Goal: Check status: Check status

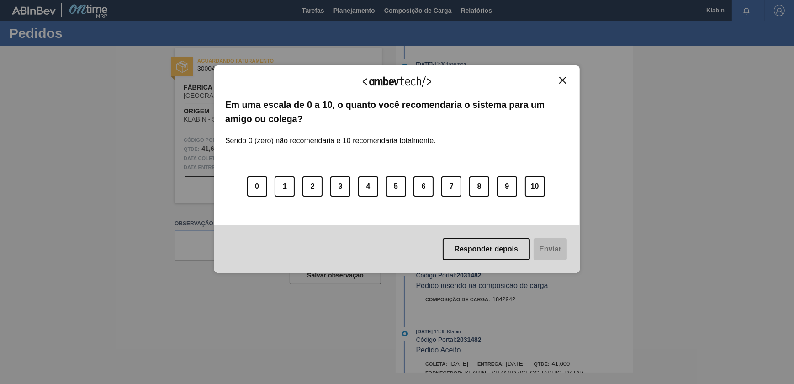
click at [562, 79] on img "Close" at bounding box center [562, 80] width 7 height 7
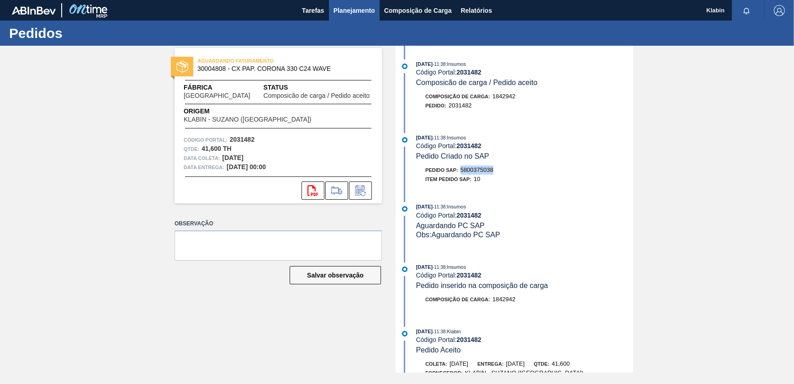
click at [368, 8] on span "Planejamento" at bounding box center [354, 10] width 42 height 11
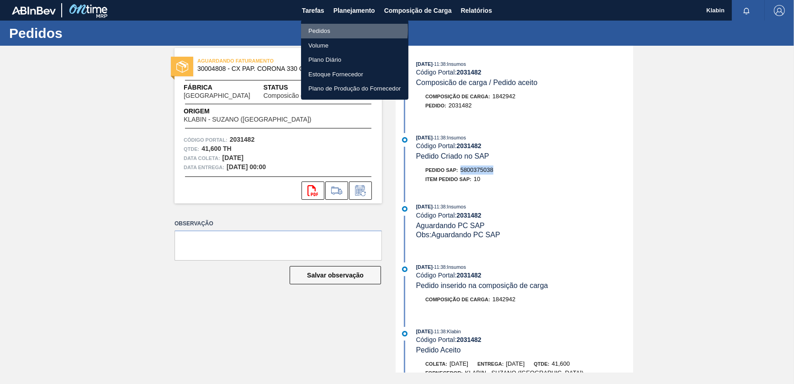
click at [331, 30] on li "Pedidos" at bounding box center [354, 31] width 107 height 15
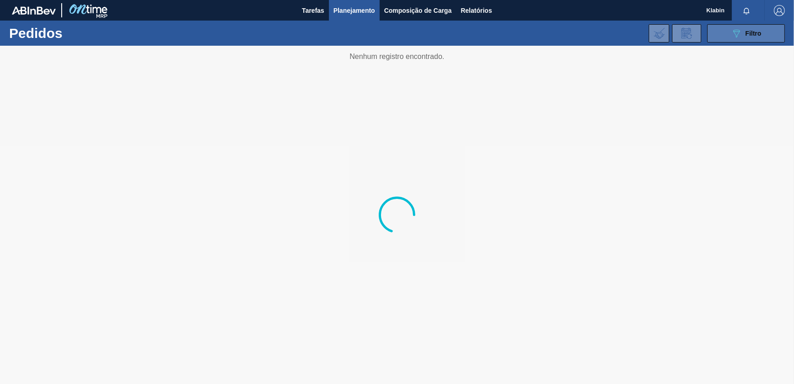
click at [722, 31] on button "089F7B8B-B2A5-4AFE-B5C0-19BA573D28AC Filtro" at bounding box center [746, 33] width 78 height 18
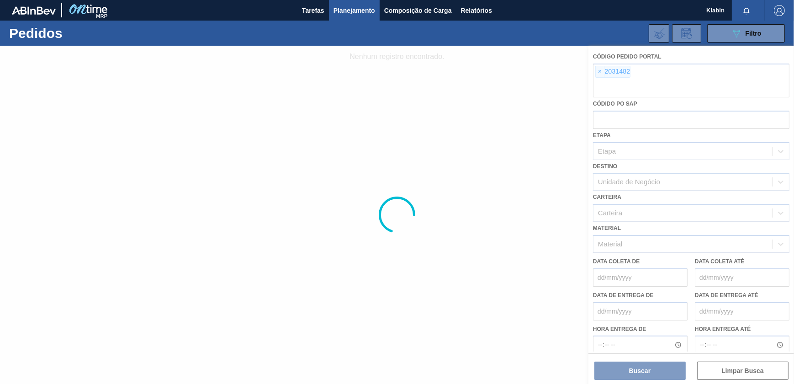
click at [599, 71] on div at bounding box center [397, 215] width 794 height 338
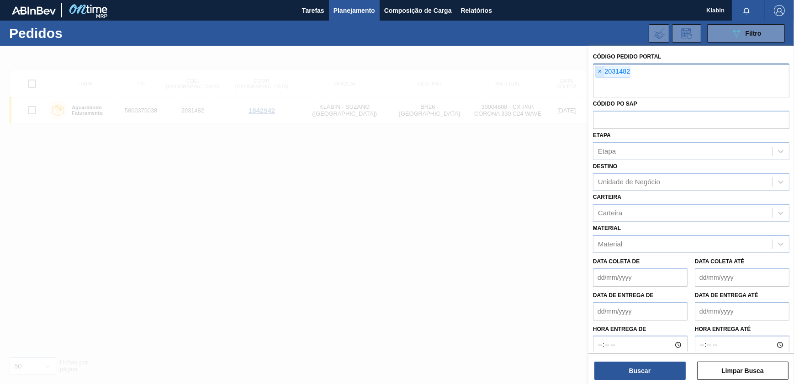
click at [598, 70] on span "×" at bounding box center [599, 71] width 9 height 11
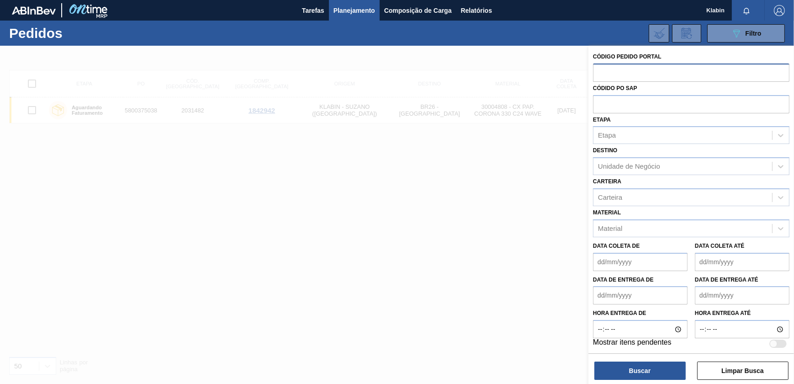
click at [601, 74] on input "text" at bounding box center [691, 71] width 196 height 17
paste input "2033676"
type input "2033676"
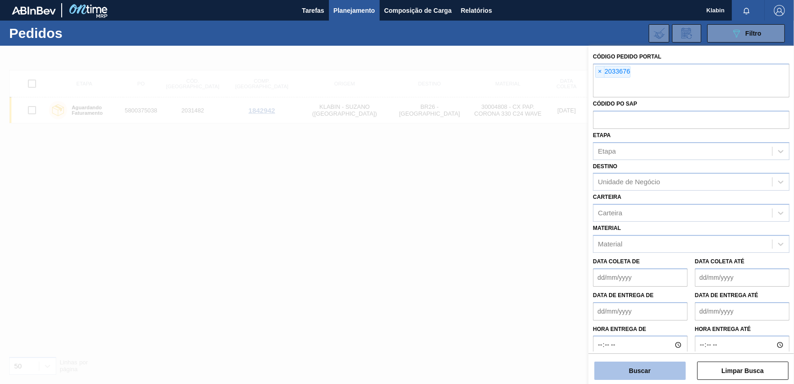
click at [634, 363] on button "Buscar" at bounding box center [639, 370] width 91 height 18
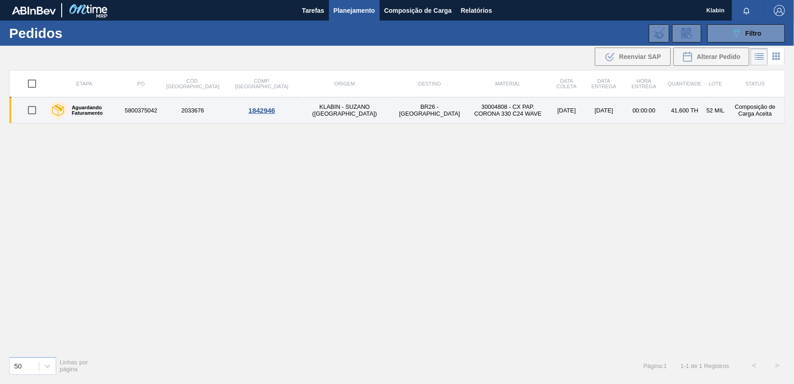
click at [467, 114] on td "30004808 - CX PAP. CORONA 330 C24 WAVE" at bounding box center [508, 110] width 82 height 26
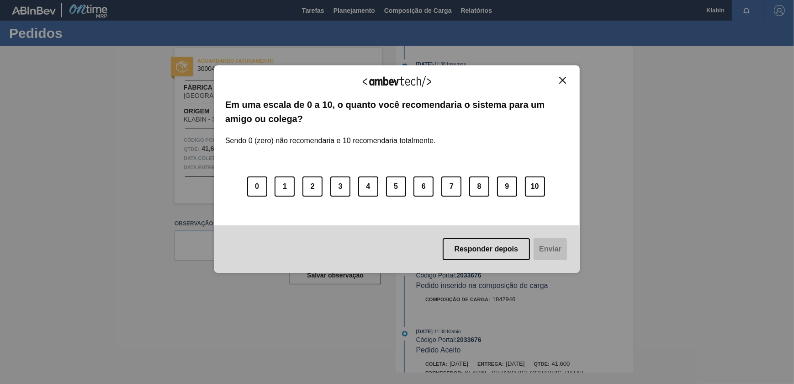
click at [565, 72] on div "Agradecemos seu feedback! Em uma escala de 0 a 10, o quanto você recomendaria o…" at bounding box center [396, 168] width 365 height 207
click at [562, 78] on img "Close" at bounding box center [562, 80] width 7 height 7
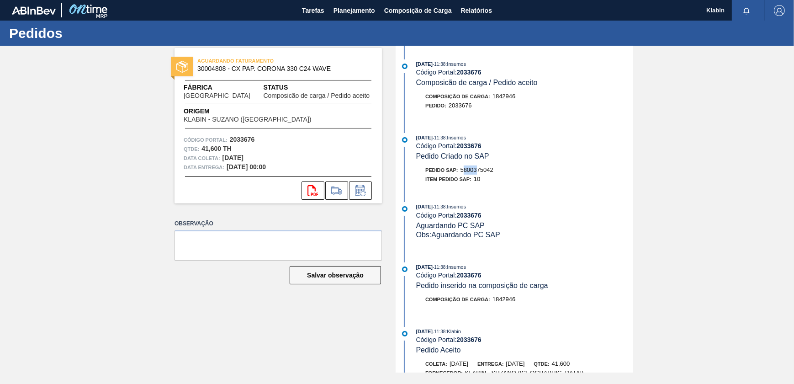
drag, startPoint x: 463, startPoint y: 171, endPoint x: 478, endPoint y: 172, distance: 14.6
click at [478, 172] on span "5800375042" at bounding box center [476, 169] width 33 height 7
drag, startPoint x: 478, startPoint y: 172, endPoint x: 495, endPoint y: 172, distance: 17.8
click at [495, 172] on div "Pedido SAP: 5800375042" at bounding box center [524, 169] width 217 height 9
copy span "5800375042"
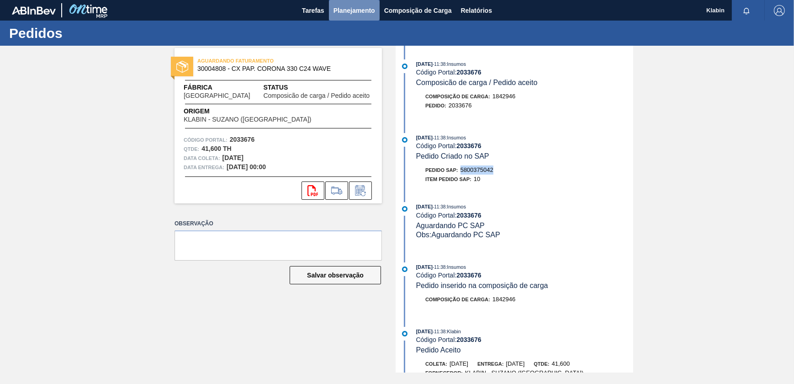
click at [343, 6] on span "Planejamento" at bounding box center [354, 10] width 42 height 11
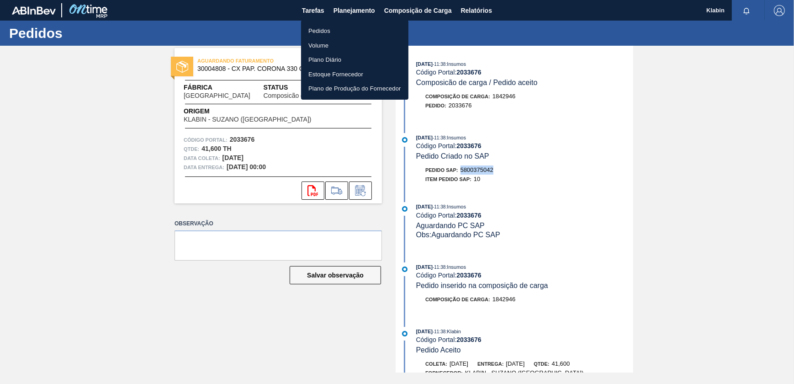
click at [327, 33] on li "Pedidos" at bounding box center [354, 31] width 107 height 15
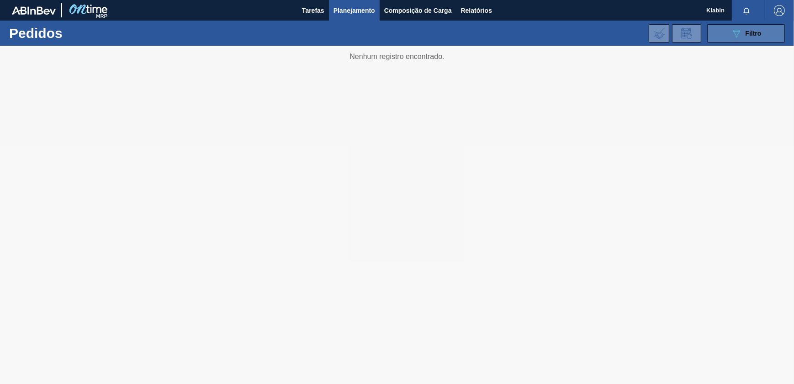
click at [746, 34] on span "Filtro" at bounding box center [753, 33] width 16 height 7
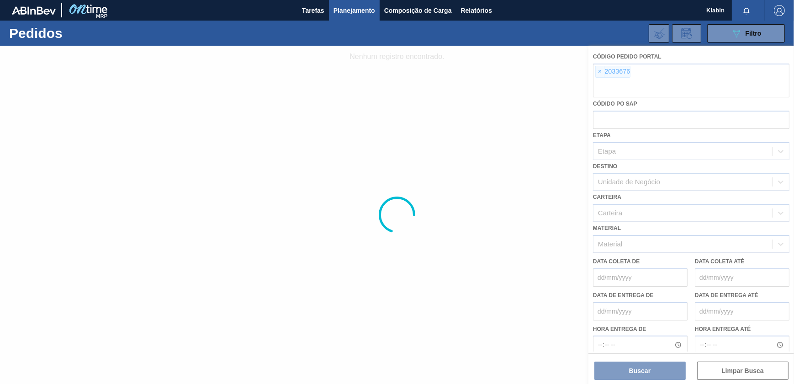
click at [598, 68] on div at bounding box center [397, 215] width 794 height 338
click at [599, 71] on span "×" at bounding box center [599, 71] width 9 height 11
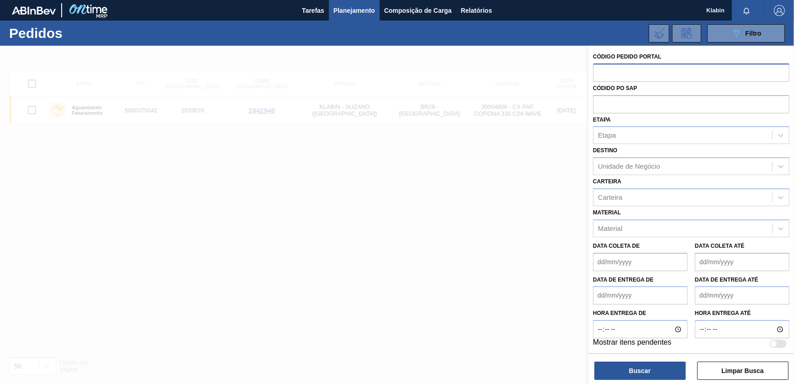
paste input "2032807"
type input "2032807"
click at [660, 362] on button "Buscar" at bounding box center [639, 370] width 91 height 18
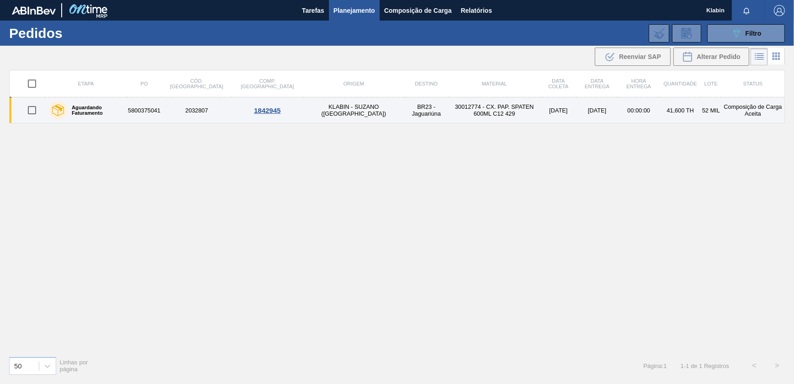
click at [461, 105] on td "30012774 - CX. PAP. SPATEN 600ML C12 429" at bounding box center [494, 110] width 92 height 26
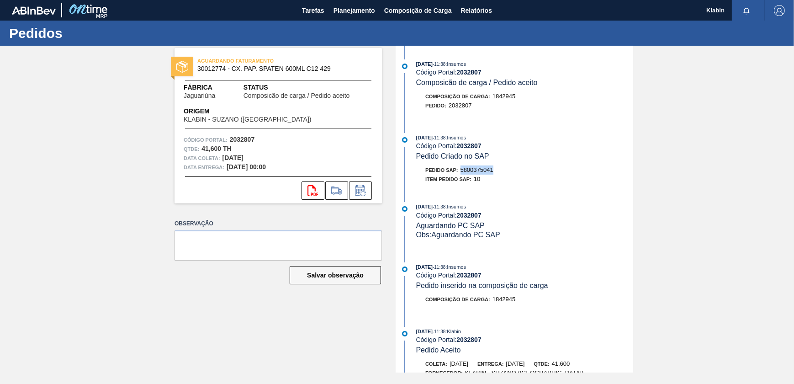
drag, startPoint x: 461, startPoint y: 172, endPoint x: 493, endPoint y: 172, distance: 32.4
click at [493, 172] on div "Pedido SAP: 5800375041" at bounding box center [459, 169] width 68 height 9
copy span "5800375041"
click at [355, 13] on span "Planejamento" at bounding box center [354, 10] width 42 height 11
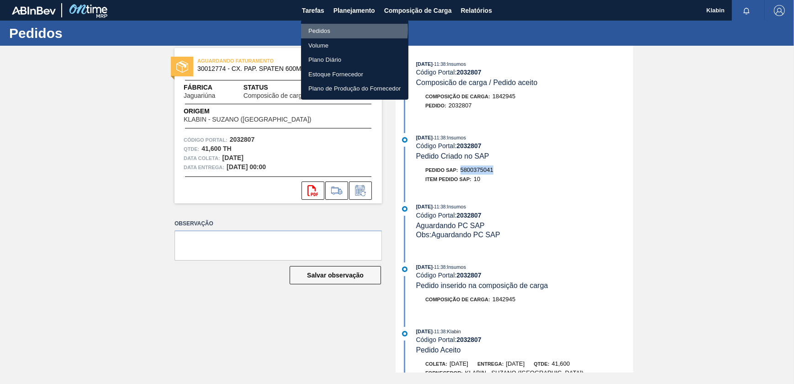
click at [333, 30] on li "Pedidos" at bounding box center [354, 31] width 107 height 15
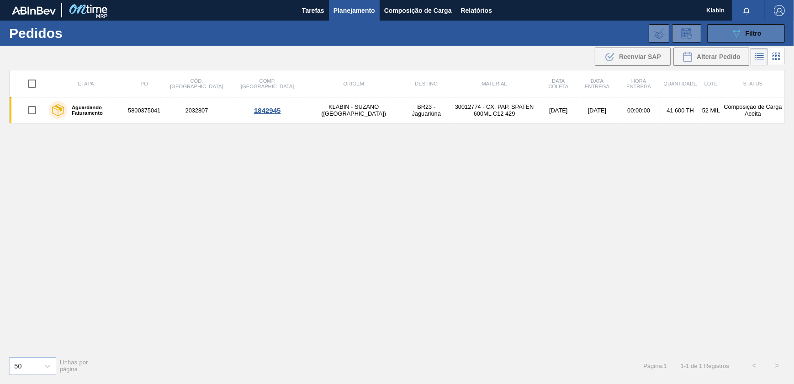
click at [746, 34] on span "Filtro" at bounding box center [753, 33] width 16 height 7
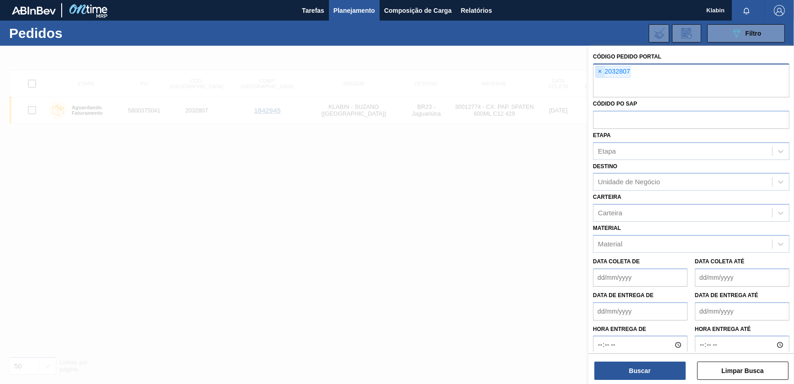
click at [600, 70] on span "×" at bounding box center [599, 71] width 9 height 11
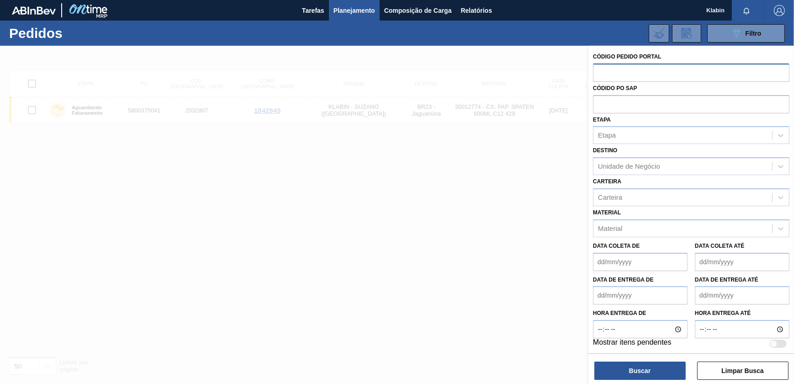
paste input "792124201"
type input "792124201"
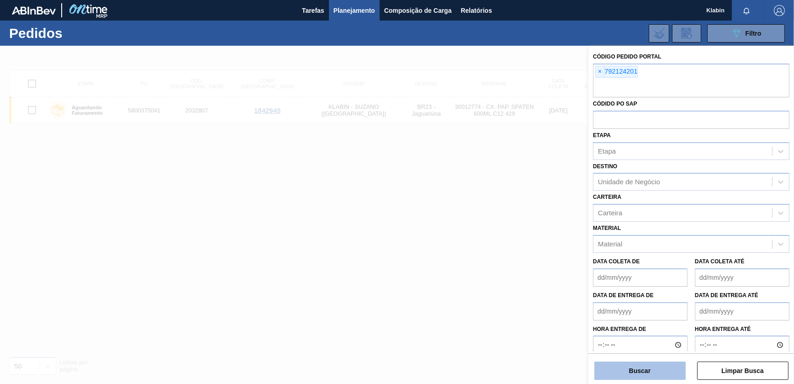
click at [647, 368] on button "Buscar" at bounding box center [639, 370] width 91 height 18
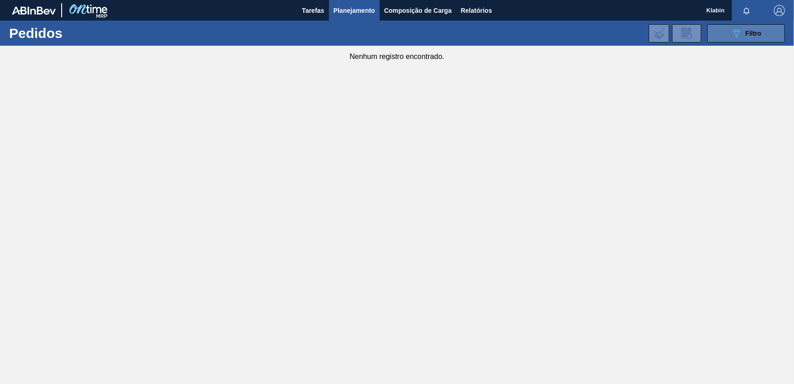
click at [743, 28] on div "089F7B8B-B2A5-4AFE-B5C0-19BA573D28AC Filtro" at bounding box center [746, 33] width 31 height 11
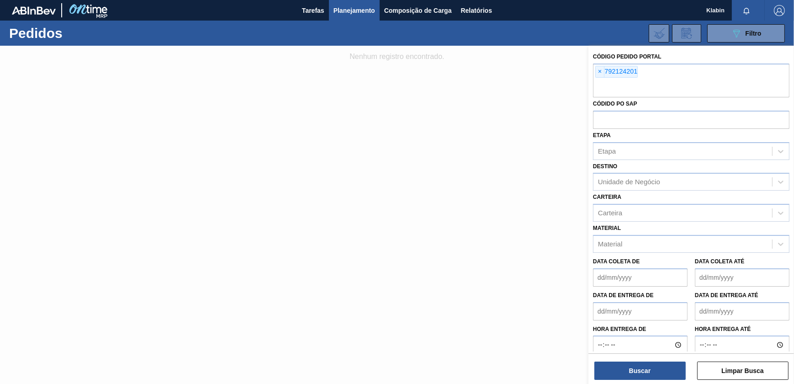
drag, startPoint x: 601, startPoint y: 69, endPoint x: 617, endPoint y: 83, distance: 21.4
click at [601, 69] on span "×" at bounding box center [599, 71] width 9 height 11
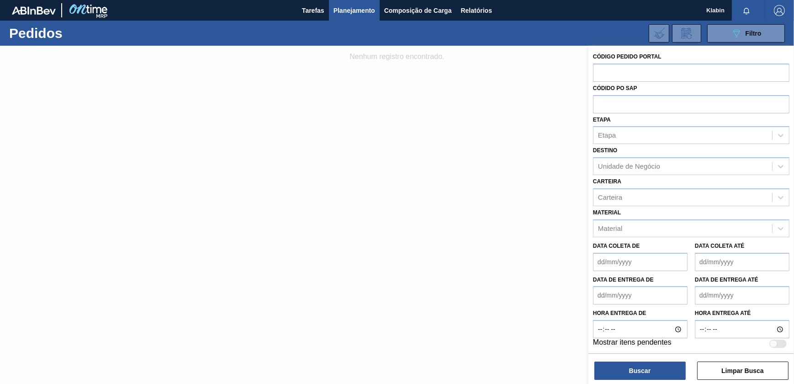
paste input "2033677"
type input "2033677"
click at [627, 373] on button "Buscar" at bounding box center [639, 370] width 91 height 18
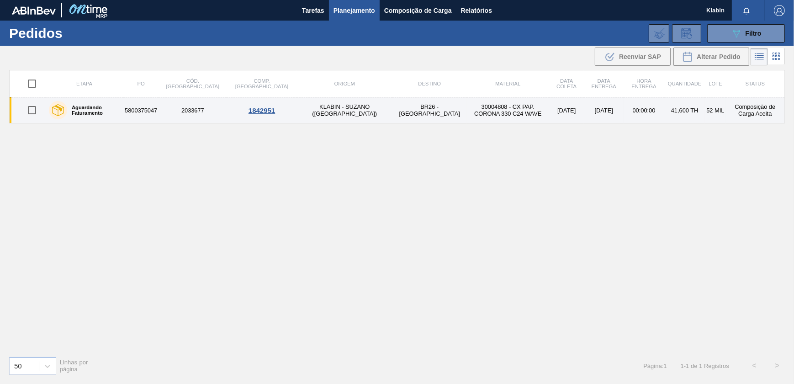
click at [467, 111] on td "30004808 - CX PAP. CORONA 330 C24 WAVE" at bounding box center [508, 110] width 82 height 26
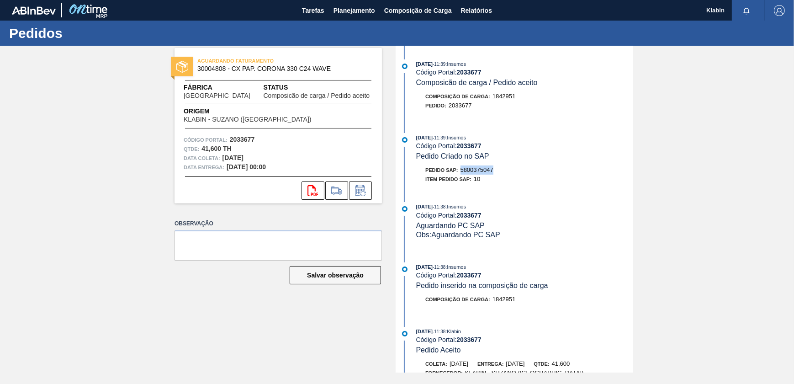
drag, startPoint x: 462, startPoint y: 173, endPoint x: 495, endPoint y: 173, distance: 32.4
click at [495, 173] on div "Pedido SAP: 5800375047" at bounding box center [524, 169] width 217 height 9
copy span "5800375047"
click at [375, 7] on button "Planejamento" at bounding box center [354, 10] width 51 height 21
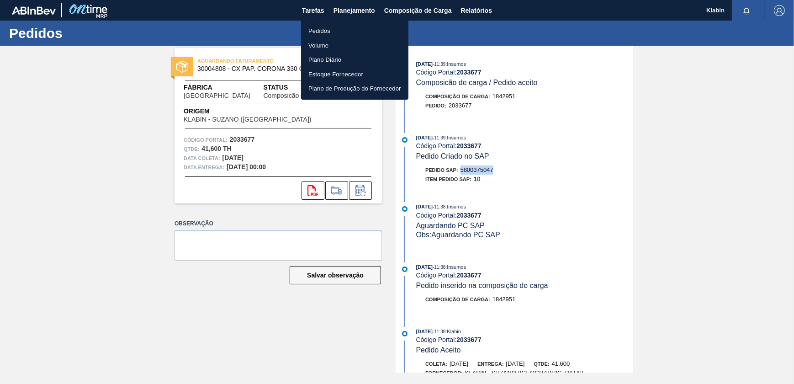
click at [346, 30] on li "Pedidos" at bounding box center [354, 31] width 107 height 15
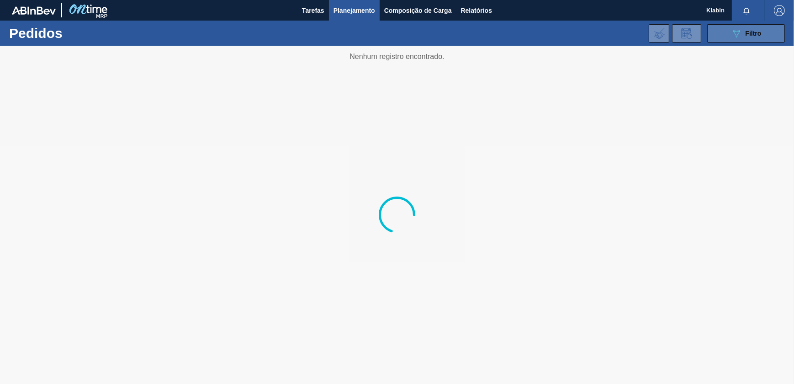
click at [737, 40] on button "089F7B8B-B2A5-4AFE-B5C0-19BA573D28AC Filtro" at bounding box center [746, 33] width 78 height 18
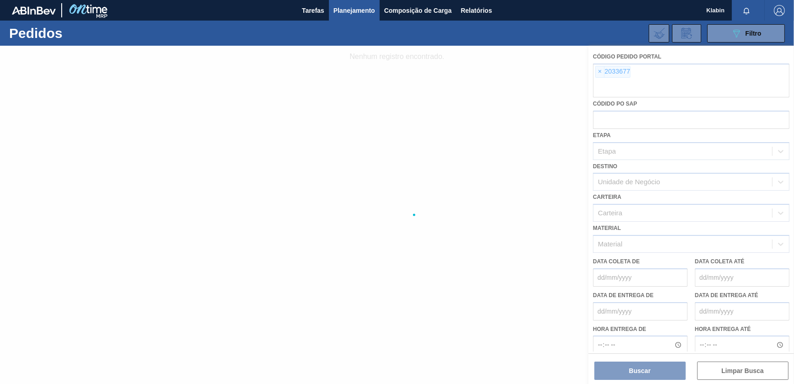
drag, startPoint x: 596, startPoint y: 69, endPoint x: 600, endPoint y: 73, distance: 5.2
click at [597, 70] on div at bounding box center [397, 215] width 794 height 338
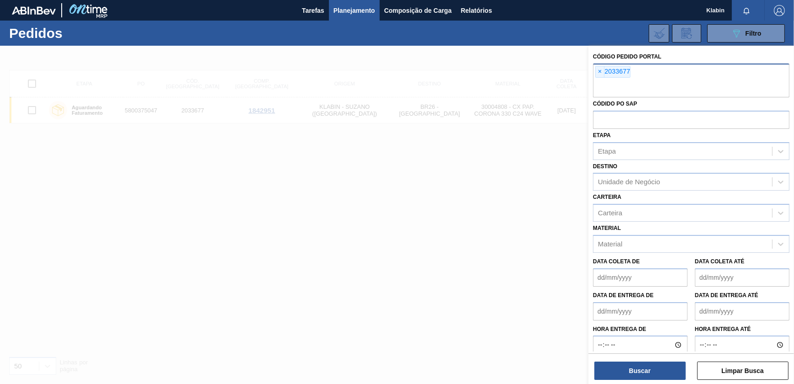
click at [600, 73] on span "×" at bounding box center [599, 71] width 9 height 11
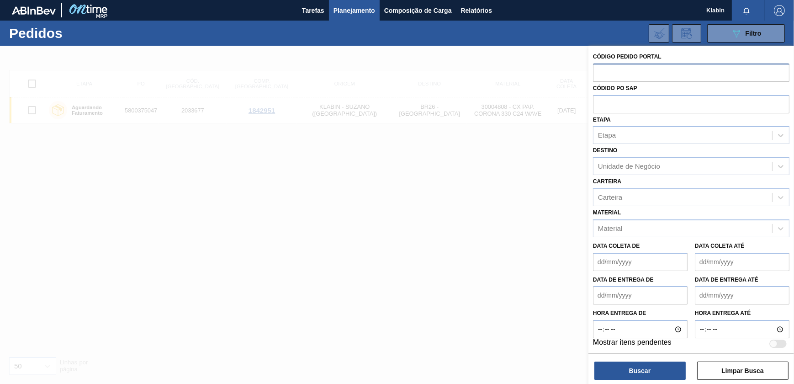
paste input "2032810"
type input "2032810"
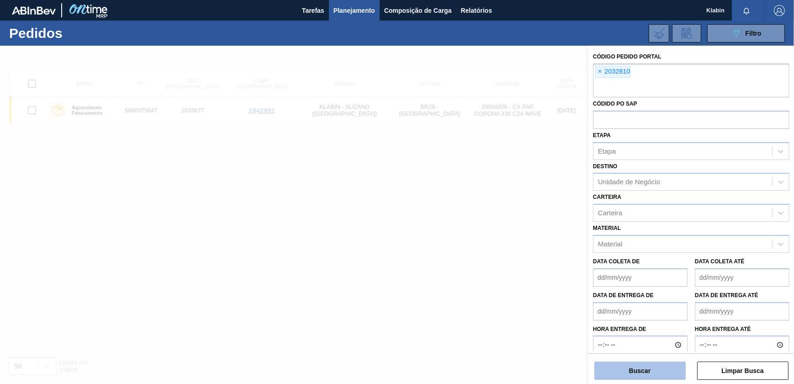
click at [634, 370] on button "Buscar" at bounding box center [639, 370] width 91 height 18
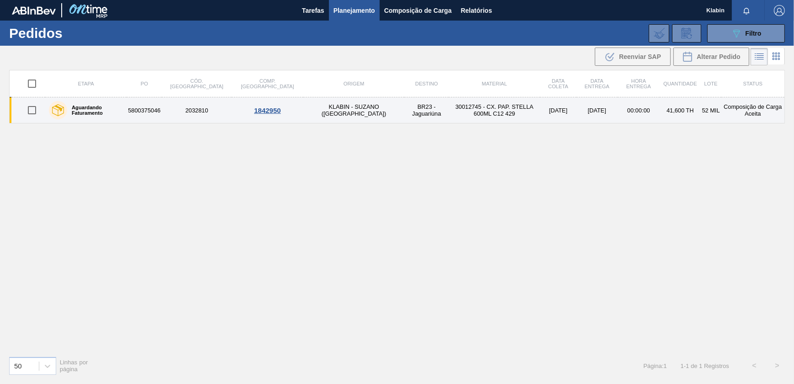
click at [448, 109] on td "30012745 - CX. PAP. STELLA 600ML C12 429" at bounding box center [493, 110] width 91 height 26
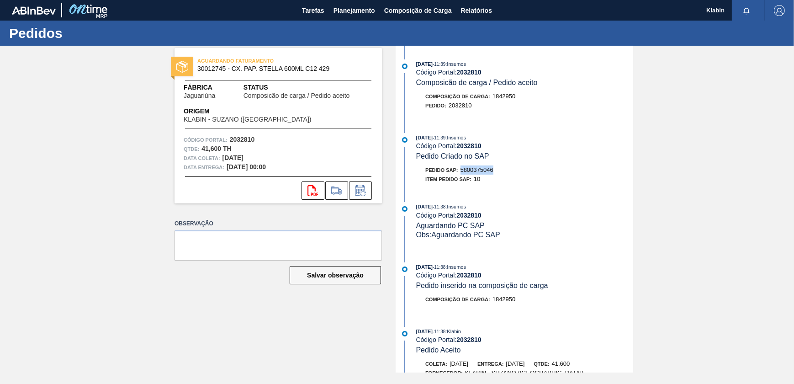
drag, startPoint x: 463, startPoint y: 171, endPoint x: 495, endPoint y: 172, distance: 32.4
click at [495, 172] on div "Pedido SAP: 5800375046" at bounding box center [524, 169] width 217 height 9
copy span "5800375046"
click at [353, 4] on button "Planejamento" at bounding box center [354, 10] width 51 height 21
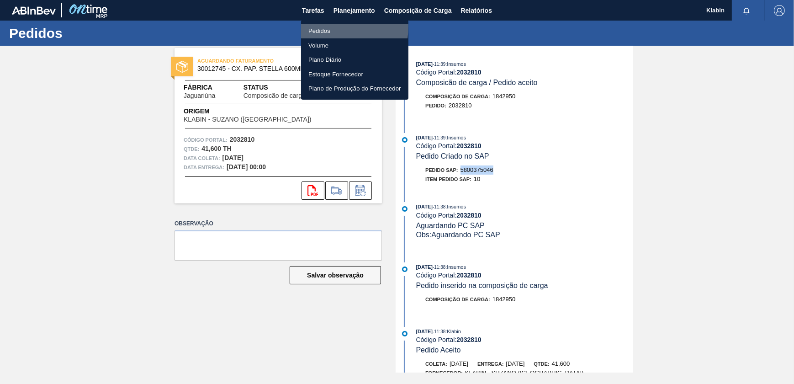
click at [315, 26] on li "Pedidos" at bounding box center [354, 31] width 107 height 15
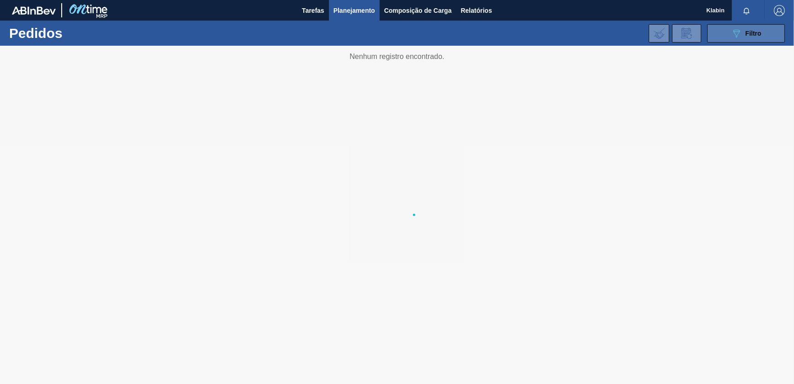
click at [739, 29] on icon "089F7B8B-B2A5-4AFE-B5C0-19BA573D28AC" at bounding box center [736, 33] width 11 height 11
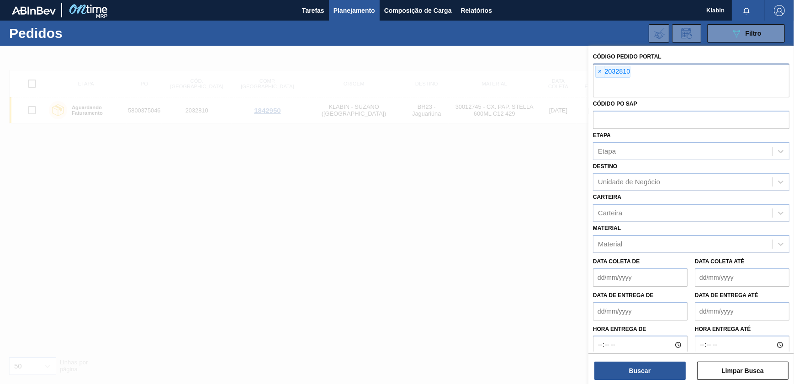
click at [603, 70] on span "×" at bounding box center [599, 71] width 9 height 11
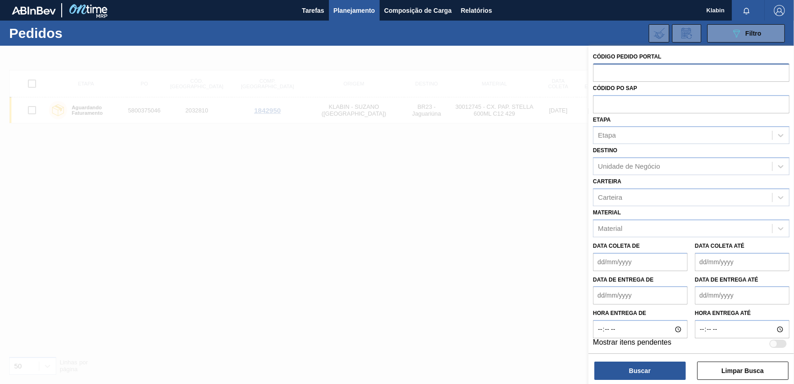
paste input "2032808."
type input "2032808"
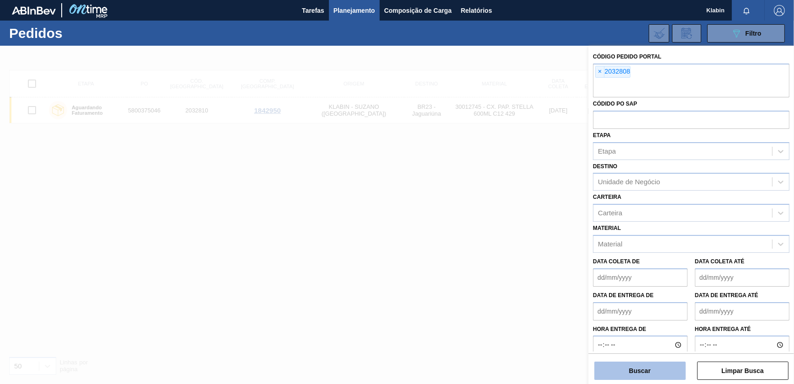
click at [650, 375] on button "Buscar" at bounding box center [639, 370] width 91 height 18
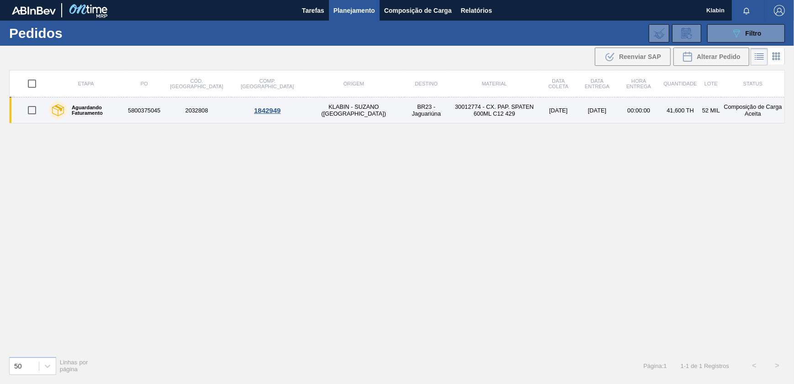
click at [492, 105] on td "30012774 - CX. PAP. SPATEN 600ML C12 429" at bounding box center [494, 110] width 92 height 26
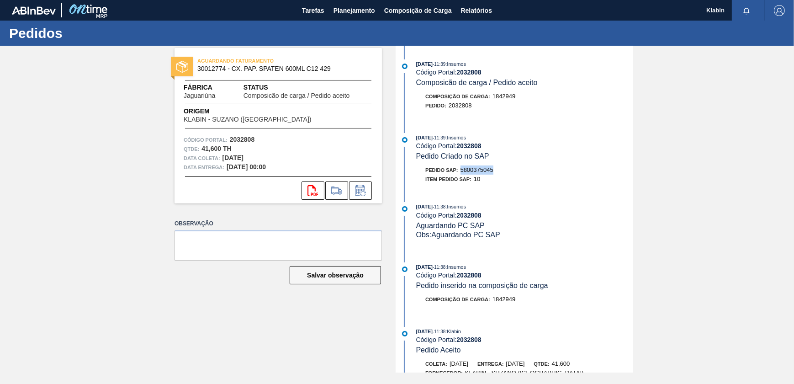
drag, startPoint x: 463, startPoint y: 174, endPoint x: 497, endPoint y: 174, distance: 34.7
click at [497, 174] on div "Pedido SAP: 5800375045" at bounding box center [524, 169] width 217 height 9
copy span "5800375045"
click at [335, 6] on span "Planejamento" at bounding box center [354, 10] width 42 height 11
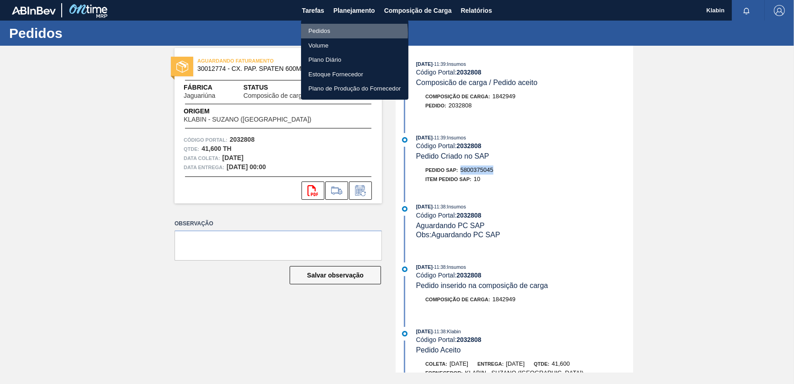
click at [330, 33] on li "Pedidos" at bounding box center [354, 31] width 107 height 15
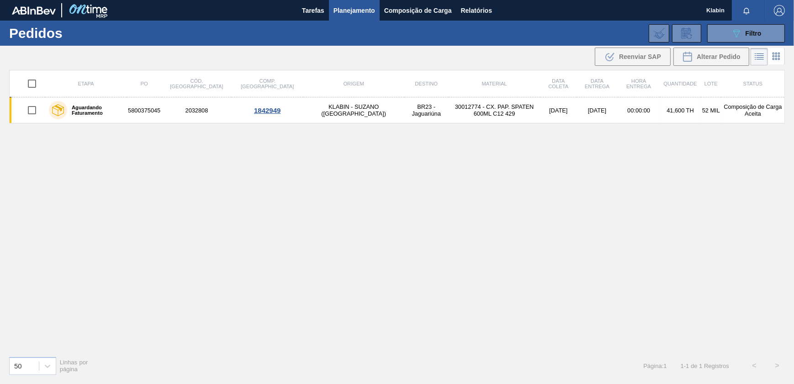
click at [754, 46] on div at bounding box center [767, 57] width 34 height 22
click at [752, 33] on span "Filtro" at bounding box center [753, 33] width 16 height 7
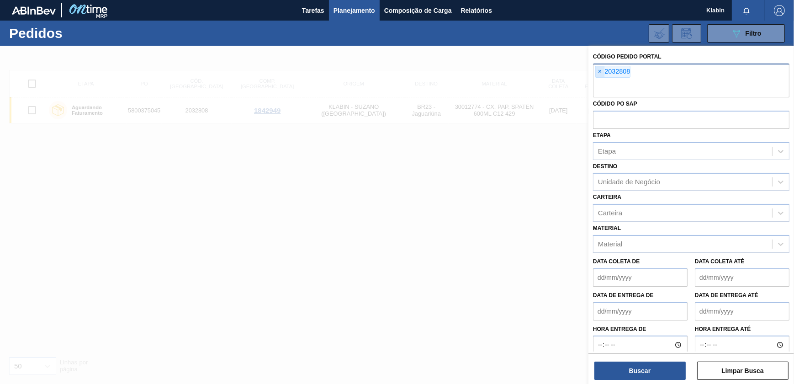
click at [598, 68] on span "×" at bounding box center [599, 71] width 9 height 11
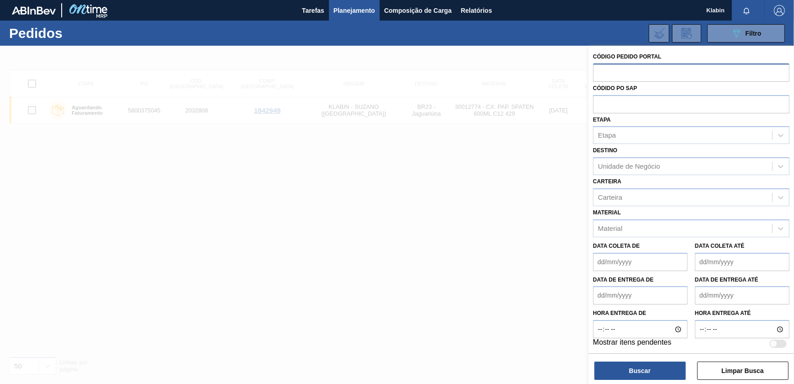
paste input "2033679"
type input "2033679"
click at [642, 361] on button "Buscar" at bounding box center [639, 370] width 91 height 18
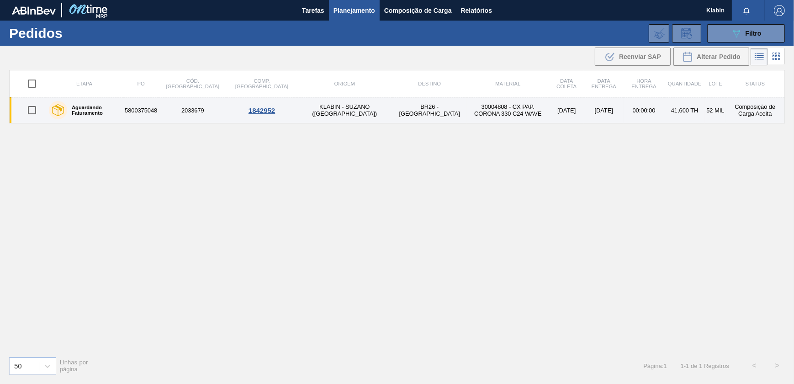
click at [392, 121] on td "BR26 - [GEOGRAPHIC_DATA]" at bounding box center [429, 110] width 74 height 26
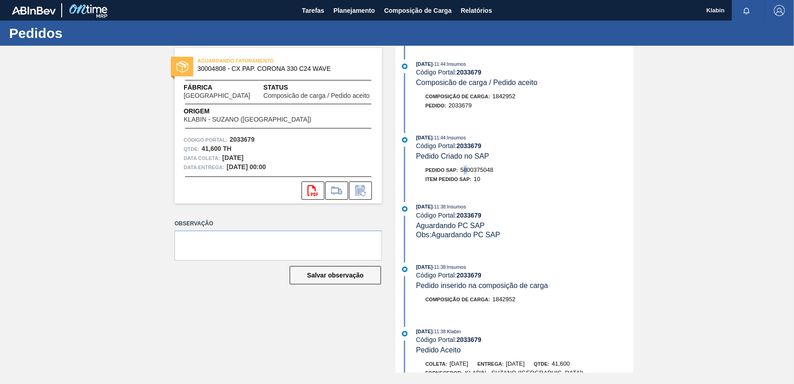
click at [468, 173] on span "5800375048" at bounding box center [476, 169] width 33 height 7
drag, startPoint x: 467, startPoint y: 173, endPoint x: 495, endPoint y: 176, distance: 28.5
click at [495, 176] on div "Pedido SAP: 5800375048 Item pedido SAP: 10" at bounding box center [524, 174] width 217 height 18
drag, startPoint x: 495, startPoint y: 176, endPoint x: 470, endPoint y: 179, distance: 25.3
click at [487, 196] on div "[DATE] 11:44 : Insumos Código Portal: 2033679 Composicão de carga / Pedido acei…" at bounding box center [515, 209] width 235 height 327
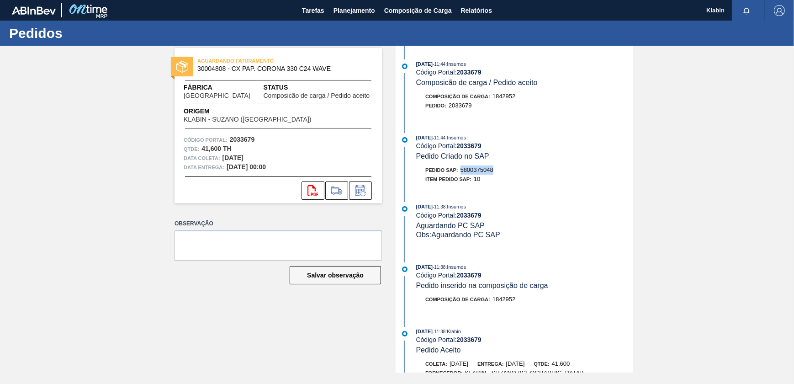
drag, startPoint x: 462, startPoint y: 172, endPoint x: 493, endPoint y: 174, distance: 31.1
click at [493, 173] on span "5800375048" at bounding box center [476, 169] width 33 height 7
copy span "5800375048"
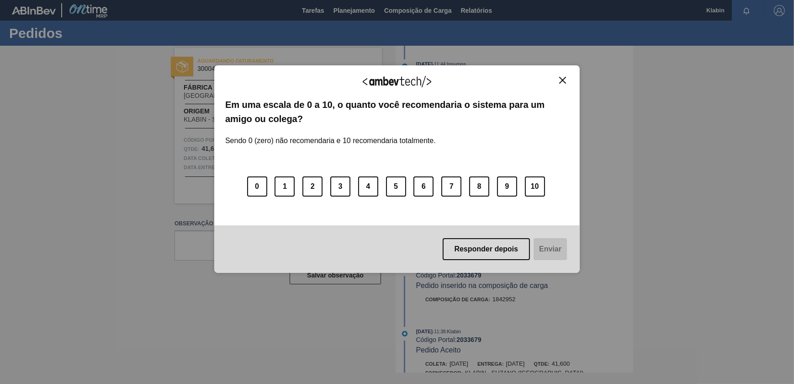
click at [567, 79] on button "Close" at bounding box center [562, 80] width 12 height 8
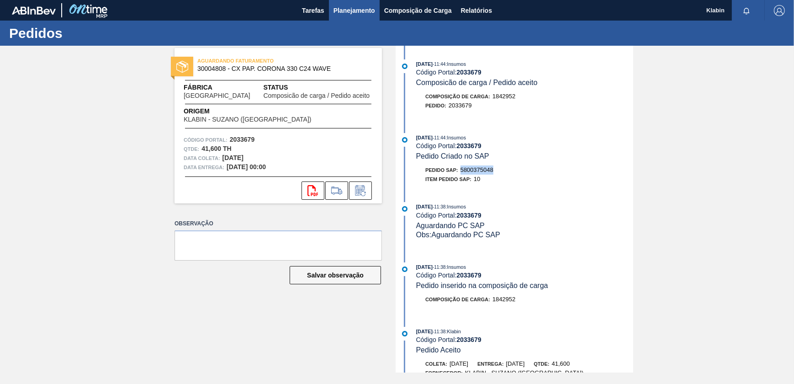
click at [349, 10] on span "Planejamento" at bounding box center [354, 10] width 42 height 11
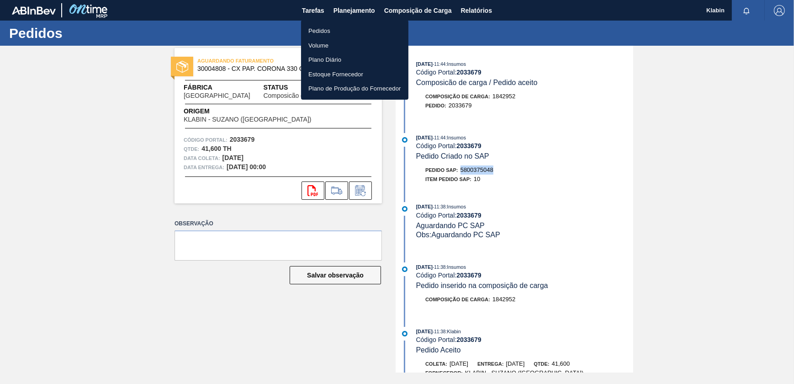
click at [322, 31] on li "Pedidos" at bounding box center [354, 31] width 107 height 15
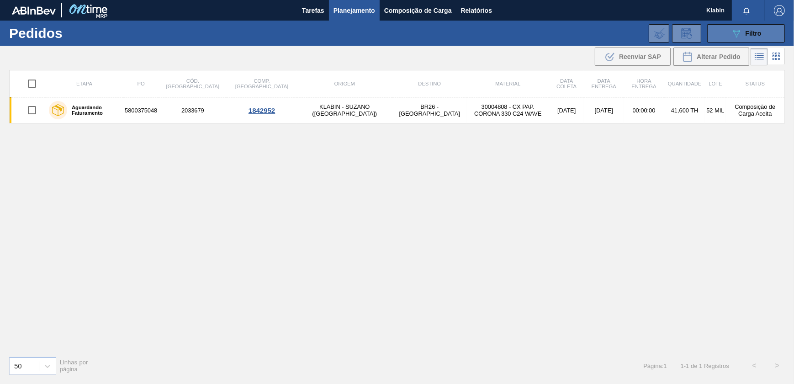
click at [743, 34] on div "089F7B8B-B2A5-4AFE-B5C0-19BA573D28AC Filtro" at bounding box center [746, 33] width 31 height 11
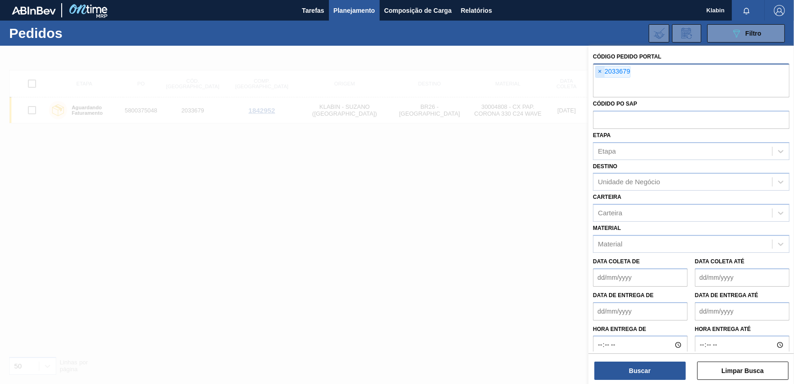
click at [596, 71] on span "×" at bounding box center [599, 71] width 9 height 11
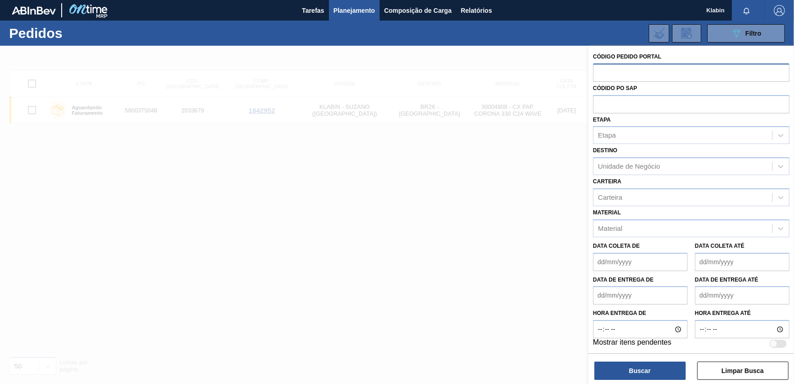
paste input "2032809"
type input "2032809"
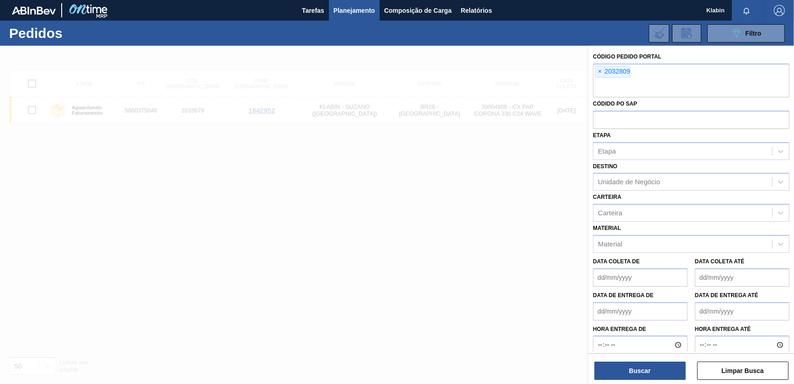
click at [641, 381] on div "Código Pedido Portal × 2032809 Códido PO SAP Etapa Etapa Destino Unidade de Neg…" at bounding box center [690, 216] width 205 height 340
click at [643, 374] on button "Buscar" at bounding box center [639, 370] width 91 height 18
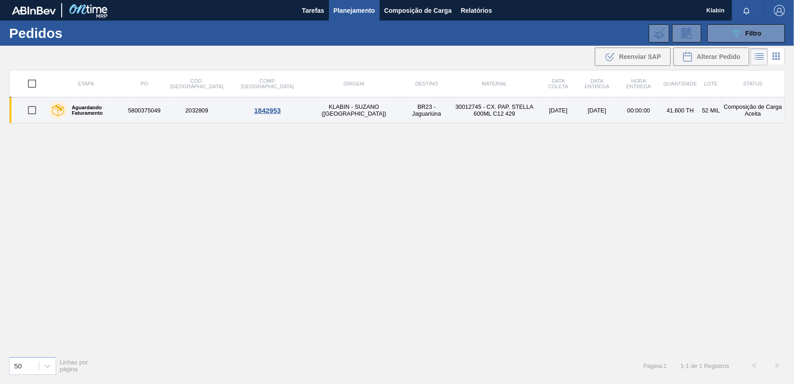
click at [483, 109] on td "30012745 - CX. PAP. STELLA 600ML C12 429" at bounding box center [493, 110] width 91 height 26
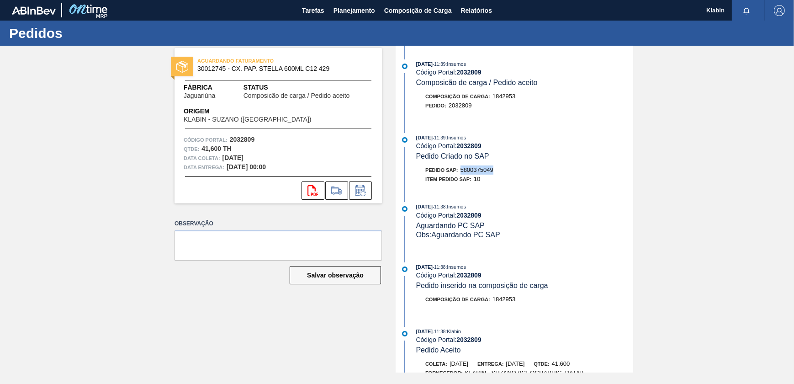
drag, startPoint x: 461, startPoint y: 173, endPoint x: 495, endPoint y: 173, distance: 34.2
click at [495, 173] on div "Pedido SAP: 5800375049" at bounding box center [524, 169] width 217 height 9
copy span "5800375049"
click at [357, 16] on button "Planejamento" at bounding box center [354, 10] width 51 height 21
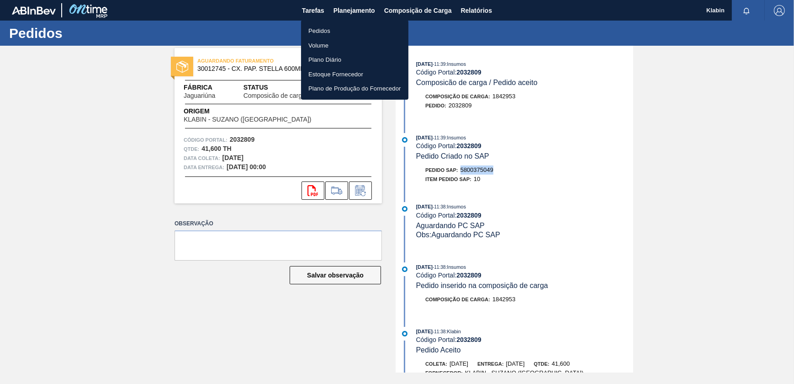
click at [319, 27] on li "Pedidos" at bounding box center [354, 31] width 107 height 15
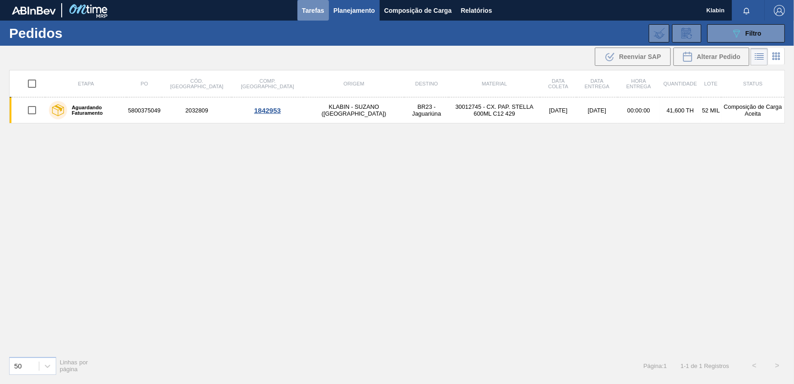
click at [310, 10] on span "Tarefas" at bounding box center [313, 10] width 22 height 11
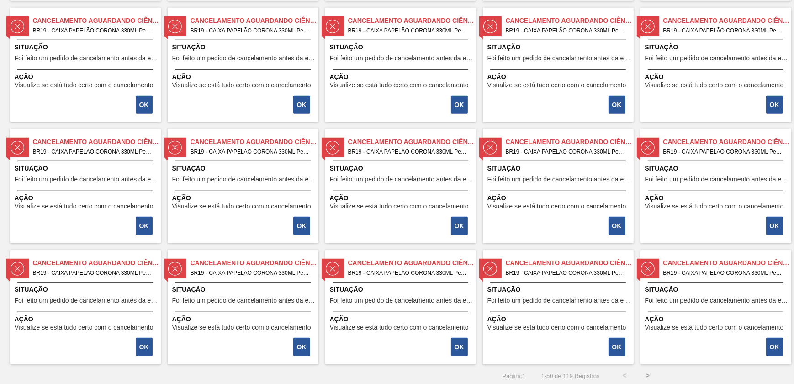
scroll to position [917, 0]
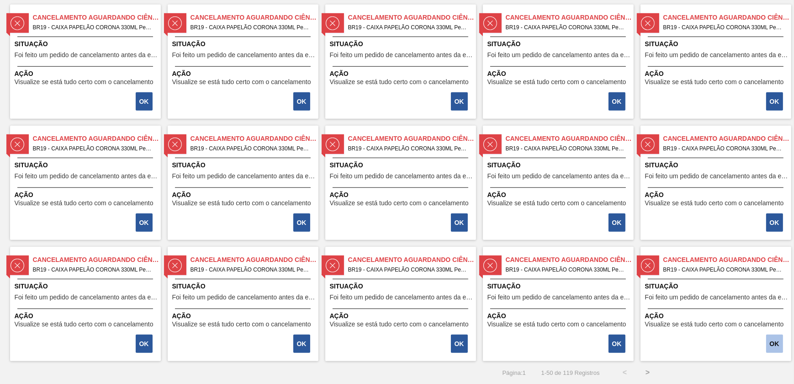
click at [779, 340] on button "OK" at bounding box center [774, 343] width 17 height 18
click at [776, 336] on button "OK" at bounding box center [774, 343] width 17 height 18
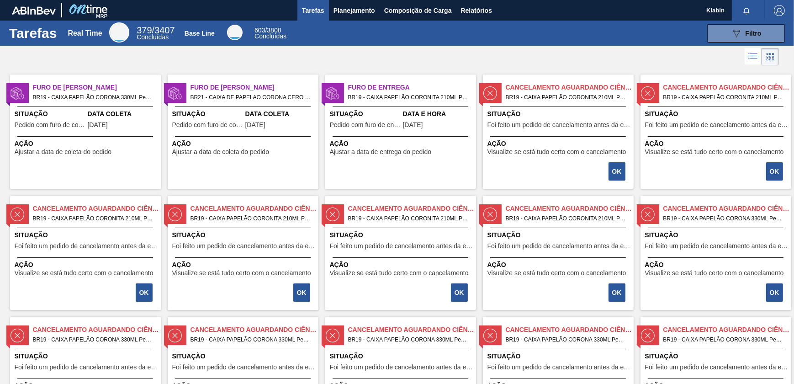
click at [776, 336] on span "BR19 - CAIXA PAPELÃO CORONA 330ML Pedido - 1576513" at bounding box center [723, 339] width 121 height 10
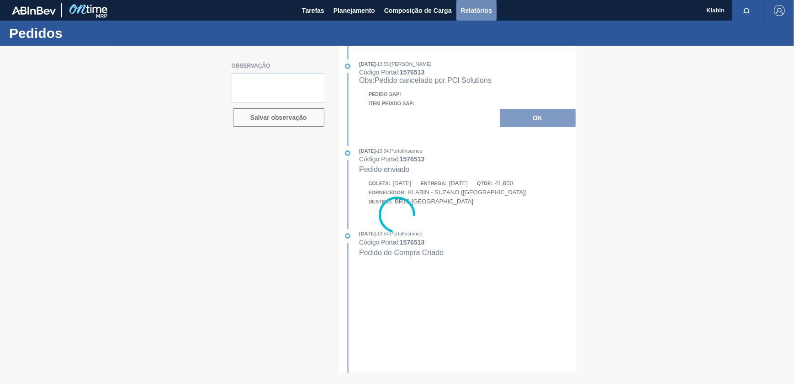
click at [475, 5] on span "Relatórios" at bounding box center [476, 10] width 31 height 11
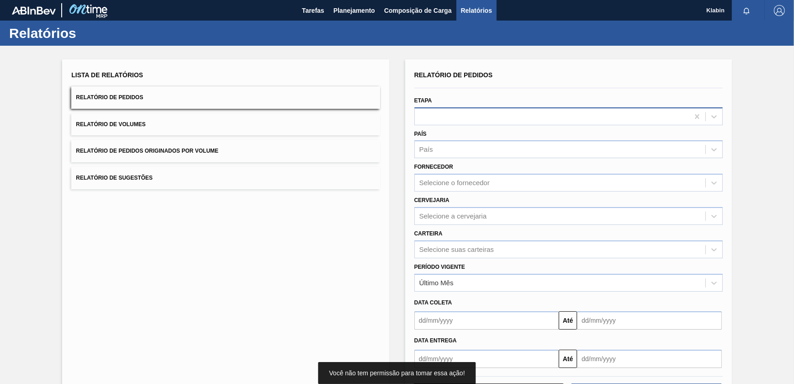
click at [474, 107] on div at bounding box center [568, 116] width 308 height 18
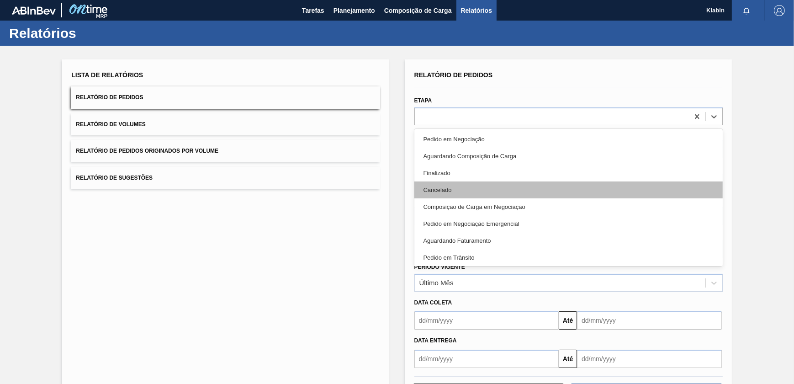
click at [464, 185] on div "Cancelado" at bounding box center [568, 189] width 308 height 17
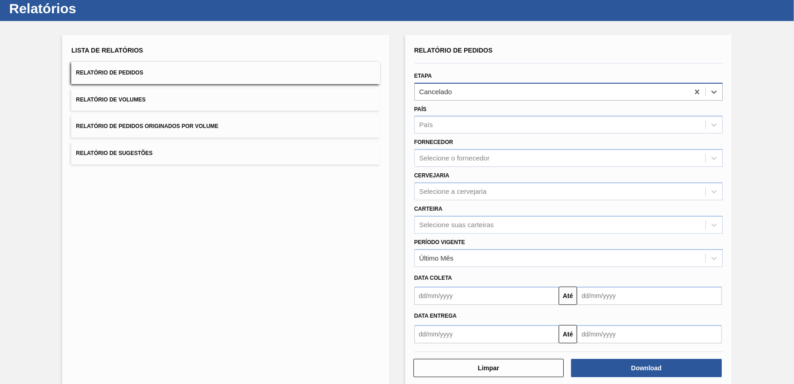
scroll to position [38, 0]
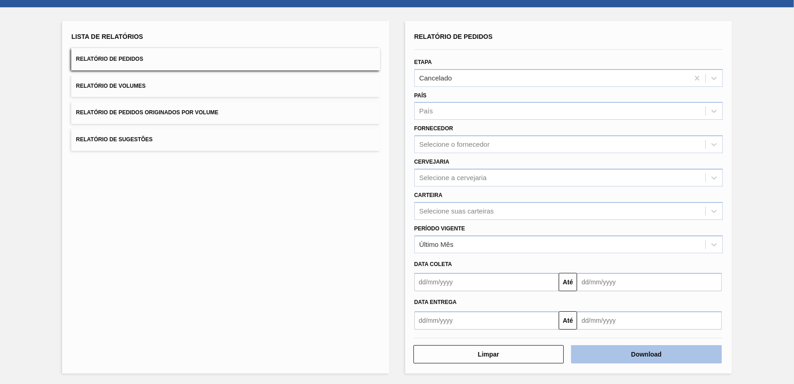
click at [666, 357] on button "Download" at bounding box center [646, 354] width 151 height 18
click at [774, 116] on div "Lista de Relatórios Relatório de Pedidos Relatório de Volumes Relatório de Pedi…" at bounding box center [397, 195] width 794 height 377
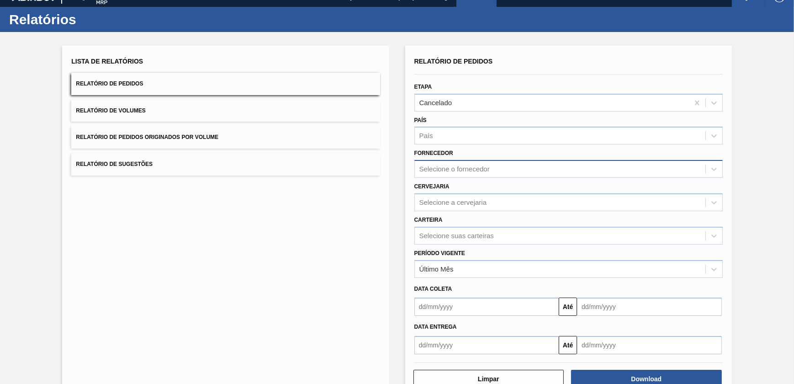
scroll to position [0, 0]
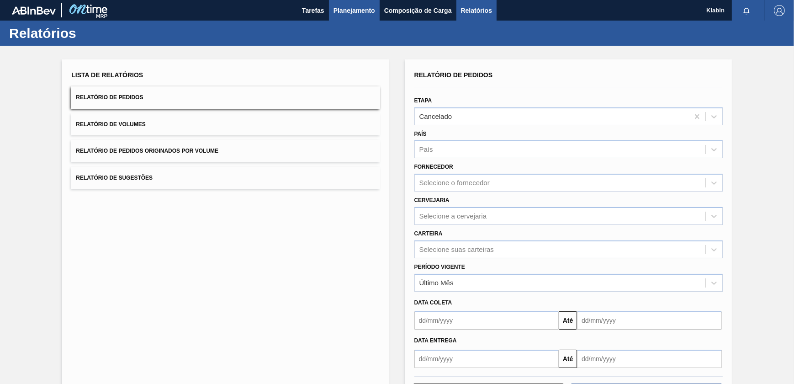
click at [342, 7] on span "Planejamento" at bounding box center [354, 10] width 42 height 11
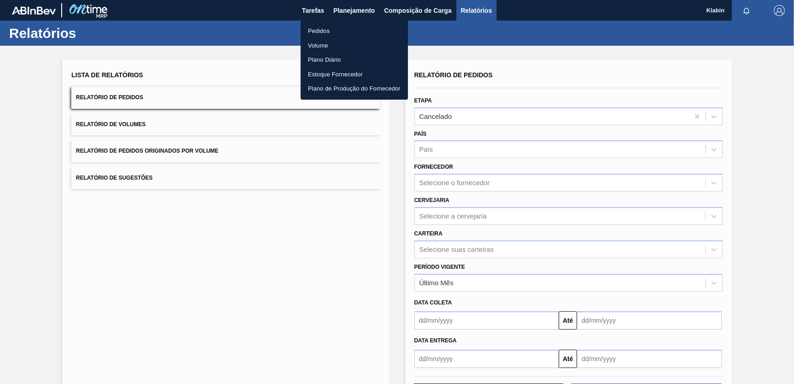
click at [321, 27] on li "Pedidos" at bounding box center [353, 31] width 107 height 15
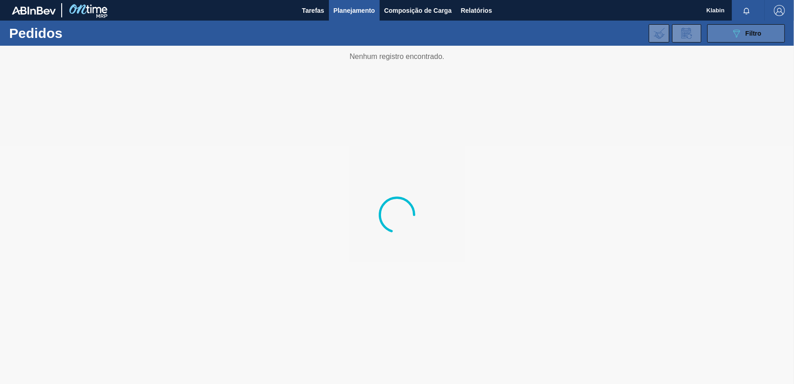
click at [731, 33] on icon "089F7B8B-B2A5-4AFE-B5C0-19BA573D28AC" at bounding box center [736, 33] width 11 height 11
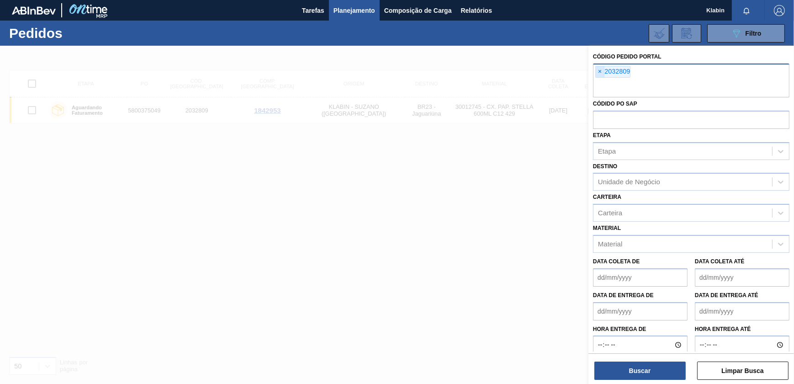
click at [600, 69] on span "×" at bounding box center [599, 71] width 9 height 11
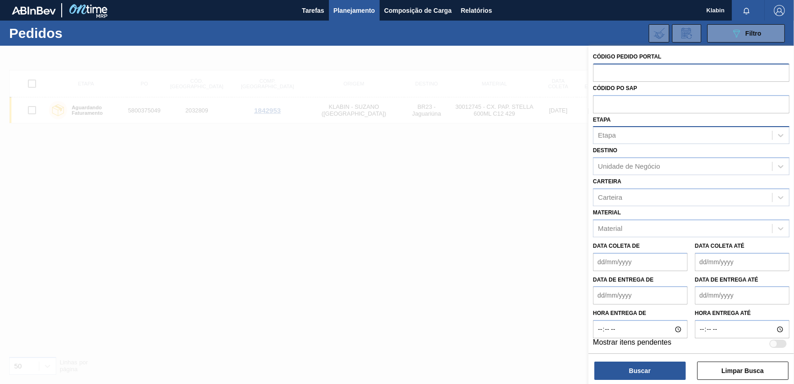
click at [621, 132] on div "Etapa" at bounding box center [682, 135] width 179 height 13
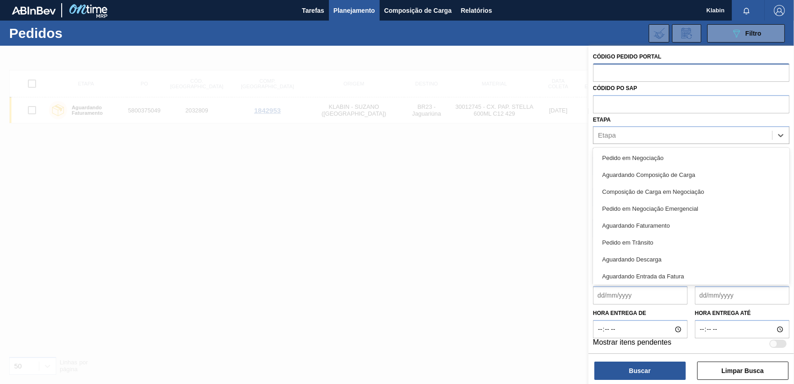
scroll to position [120, 0]
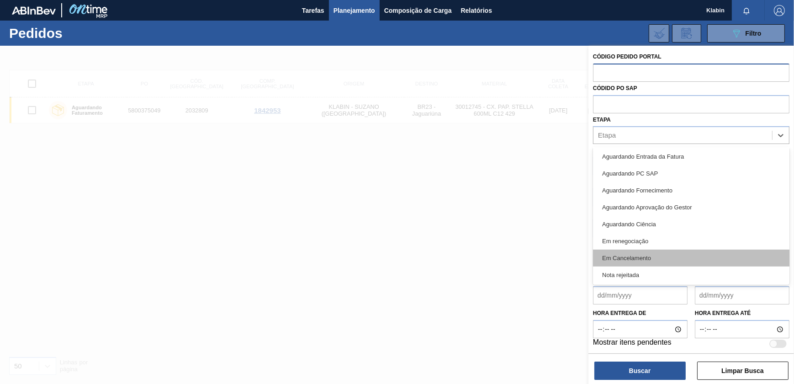
click at [665, 256] on div "Em Cancelamento" at bounding box center [691, 257] width 196 height 17
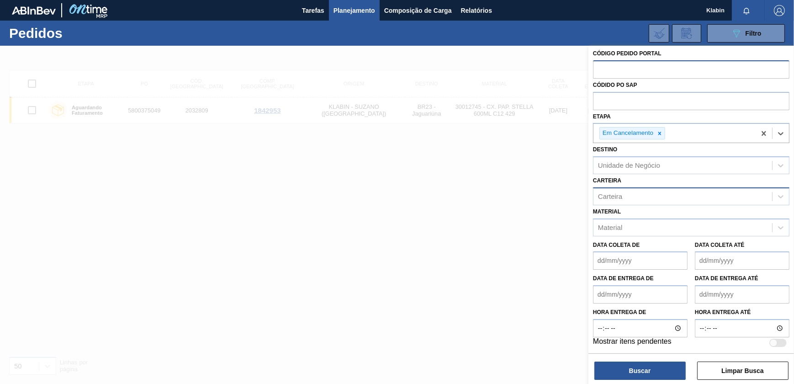
scroll to position [4, 0]
click at [658, 365] on button "Buscar" at bounding box center [639, 370] width 91 height 18
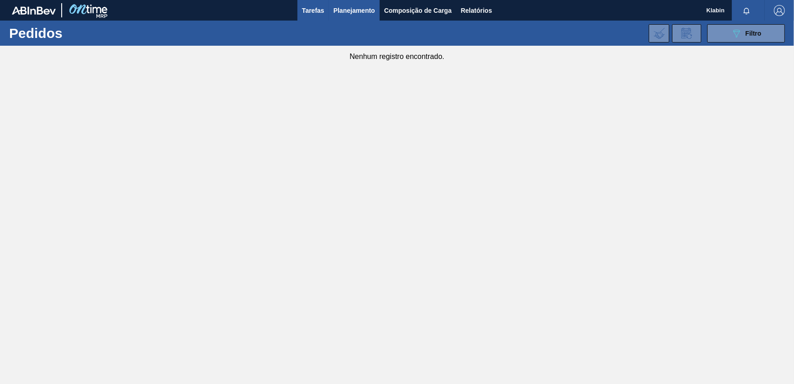
click at [309, 5] on span "Tarefas" at bounding box center [313, 10] width 22 height 11
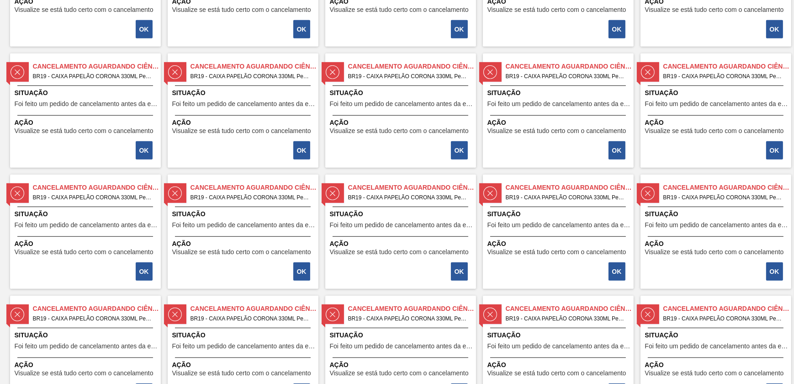
scroll to position [917, 0]
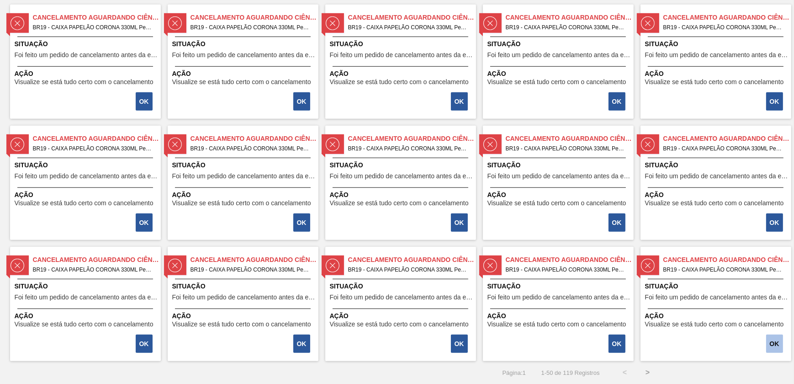
click at [770, 340] on button "OK" at bounding box center [774, 343] width 17 height 18
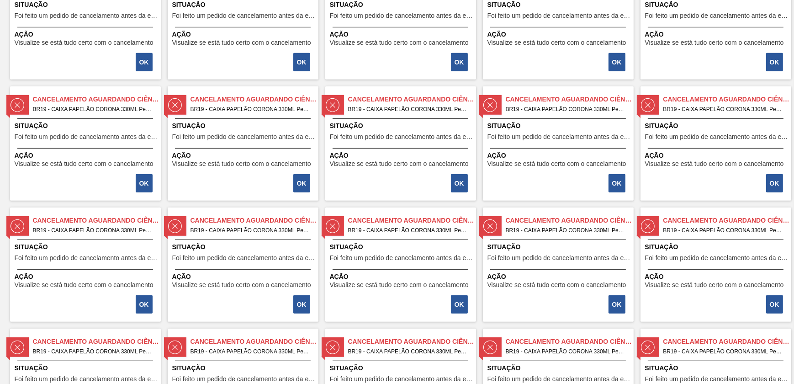
scroll to position [747, 0]
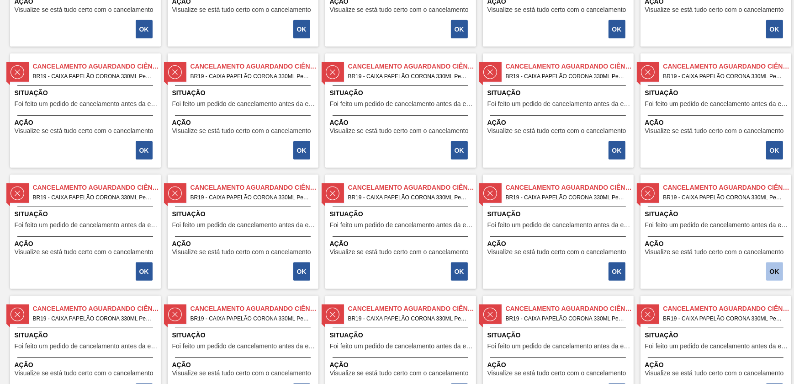
click at [779, 269] on button "OK" at bounding box center [774, 271] width 17 height 18
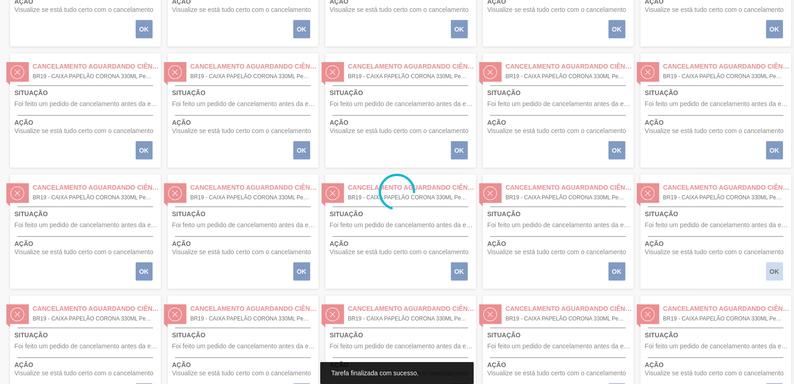
scroll to position [0, 0]
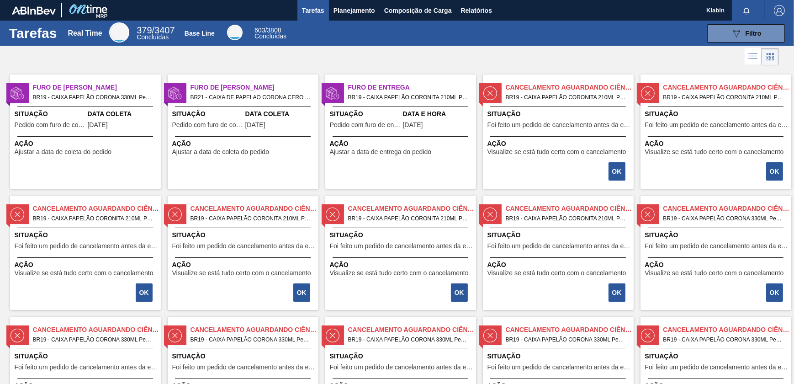
click at [779, 269] on span "Visualize se está tudo certo com o cancelamento" at bounding box center [714, 272] width 139 height 7
click at [776, 299] on button "OK" at bounding box center [774, 292] width 17 height 18
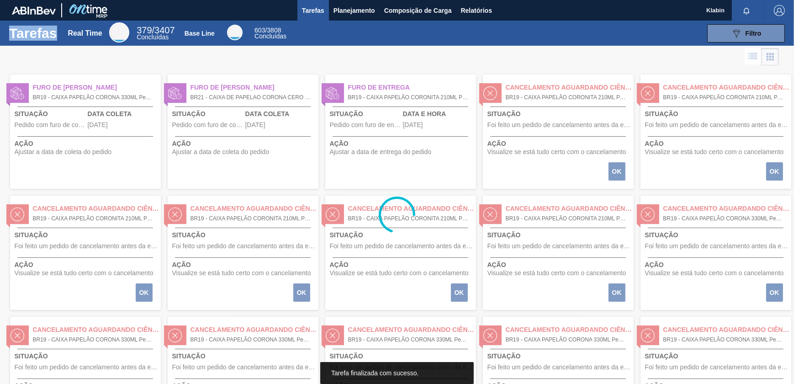
click at [776, 299] on div at bounding box center [397, 215] width 794 height 338
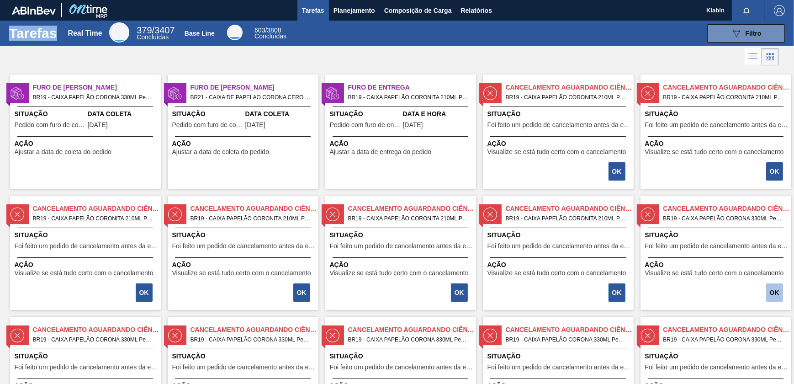
click at [776, 299] on button "OK" at bounding box center [774, 292] width 17 height 18
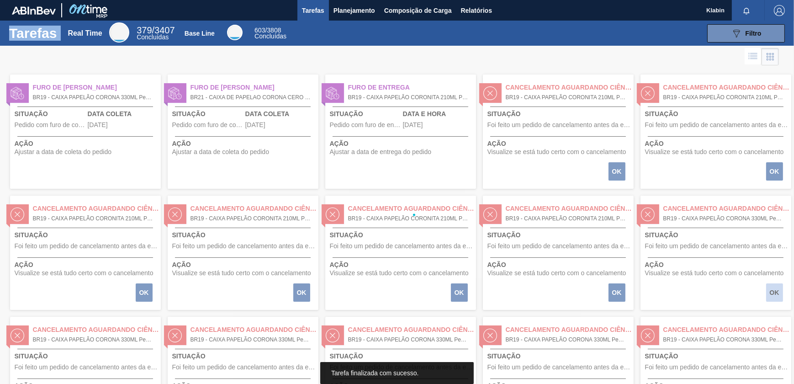
click at [776, 299] on div at bounding box center [397, 215] width 794 height 338
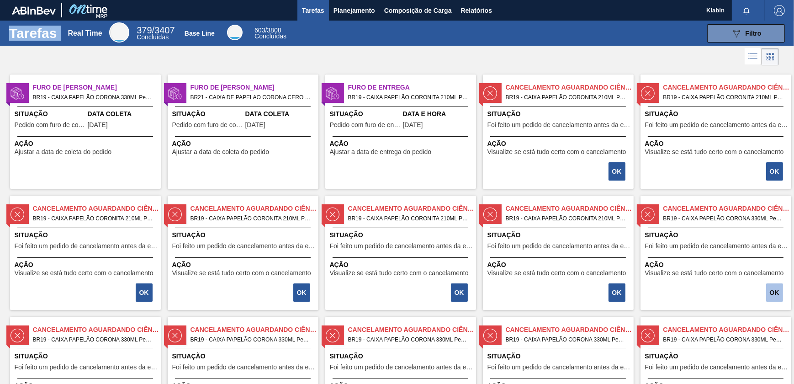
click at [776, 299] on button "OK" at bounding box center [774, 292] width 17 height 18
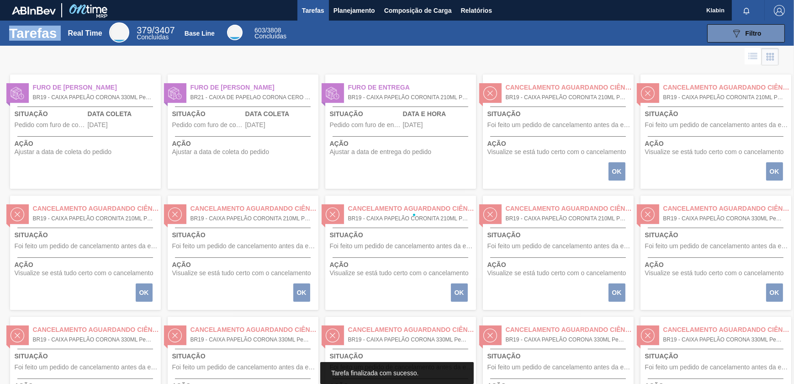
click at [776, 299] on div at bounding box center [397, 215] width 794 height 338
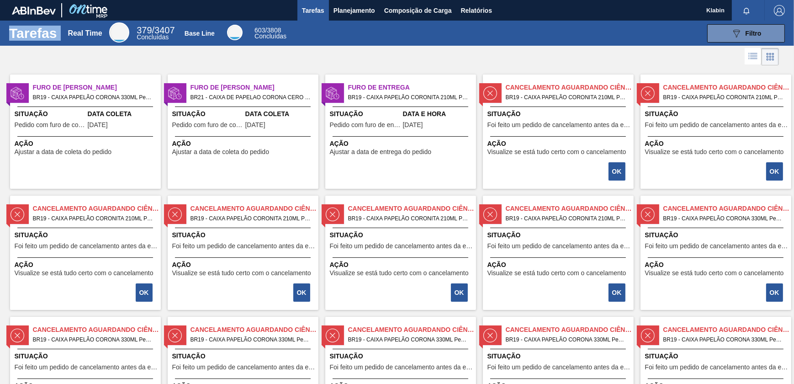
click at [776, 299] on button "OK" at bounding box center [774, 292] width 17 height 18
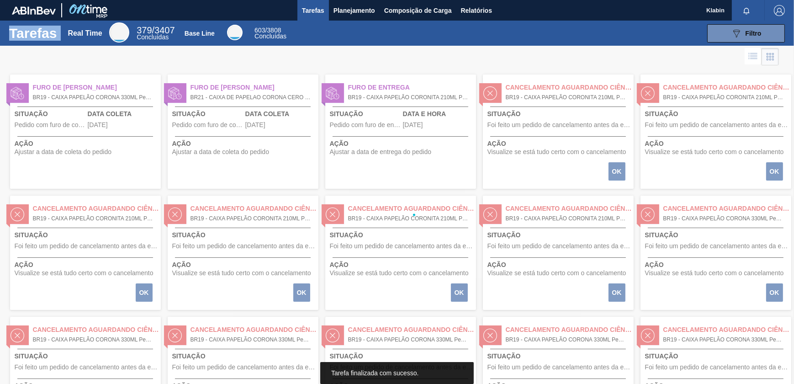
click at [776, 299] on div at bounding box center [397, 215] width 794 height 338
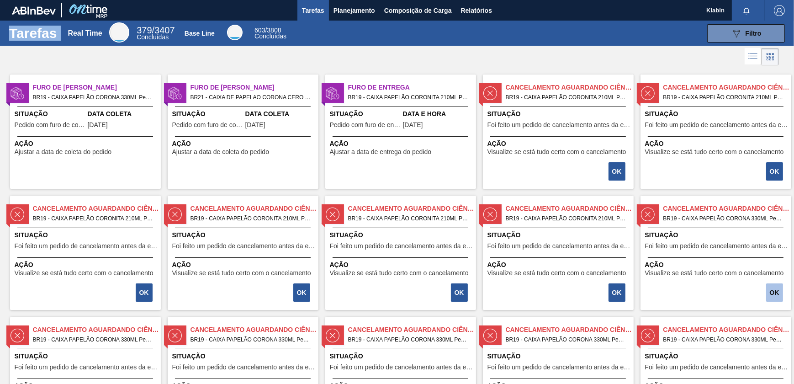
click at [776, 299] on button "OK" at bounding box center [774, 292] width 17 height 18
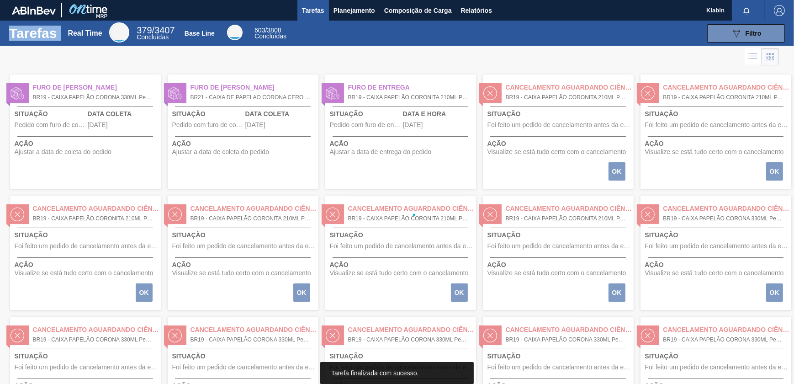
click at [776, 299] on div at bounding box center [397, 215] width 794 height 338
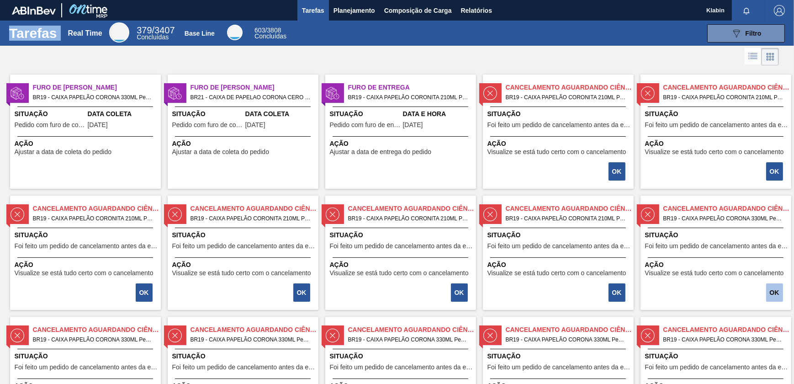
click at [776, 299] on button "OK" at bounding box center [774, 292] width 17 height 18
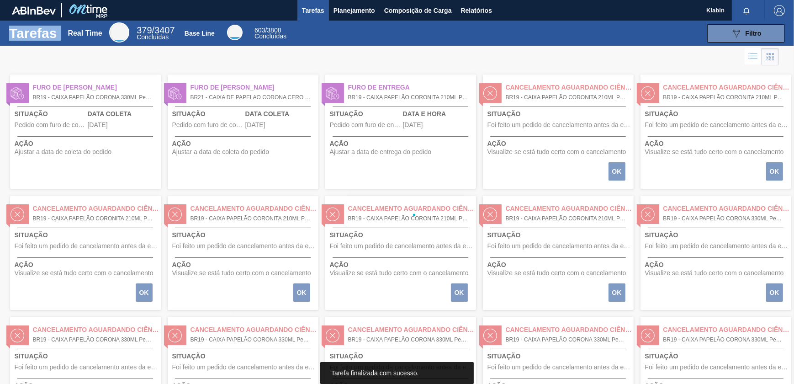
click at [776, 299] on div at bounding box center [397, 215] width 794 height 338
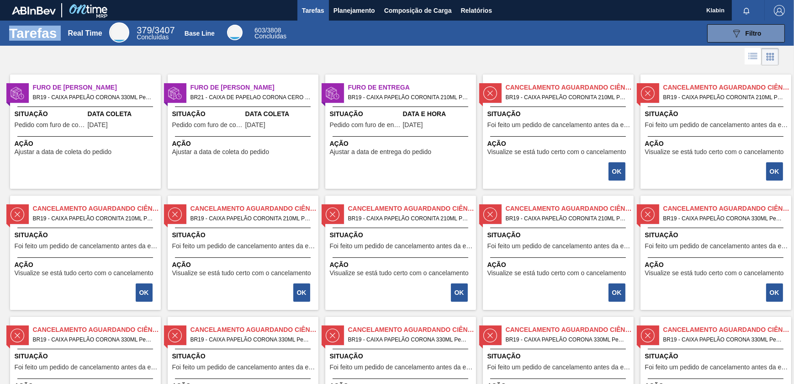
click at [776, 299] on button "OK" at bounding box center [774, 292] width 17 height 18
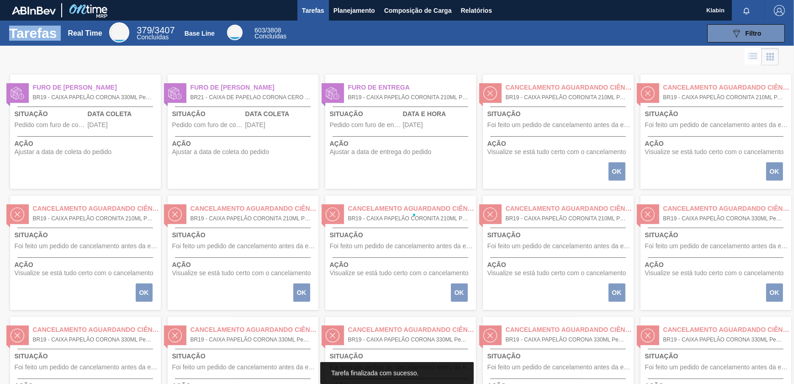
click at [776, 299] on div at bounding box center [397, 215] width 794 height 338
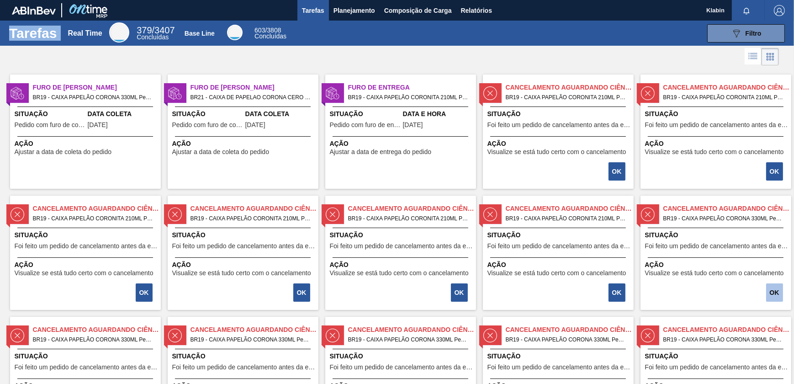
click at [776, 299] on button "OK" at bounding box center [774, 292] width 17 height 18
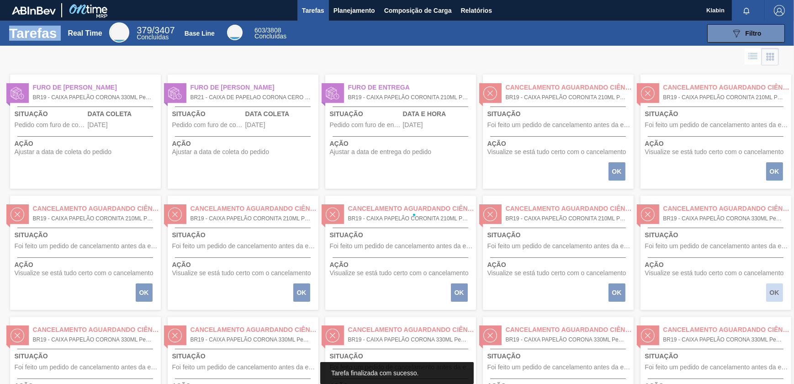
click at [776, 299] on div at bounding box center [397, 215] width 794 height 338
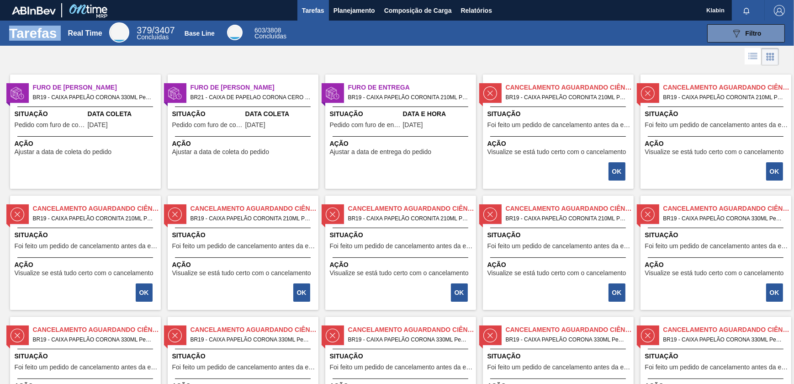
click at [776, 299] on button "OK" at bounding box center [774, 292] width 17 height 18
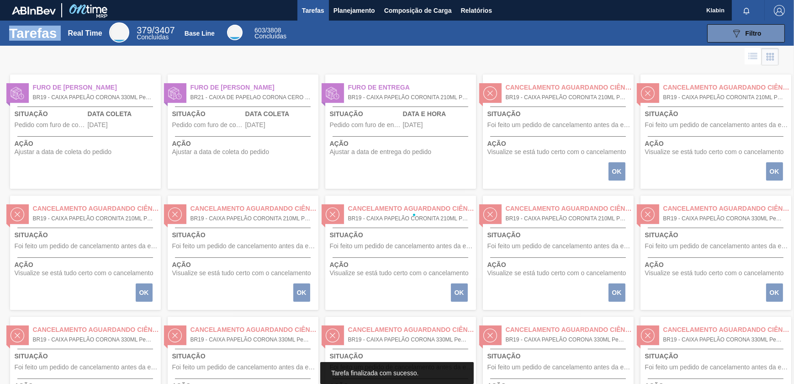
click at [776, 299] on div at bounding box center [397, 215] width 794 height 338
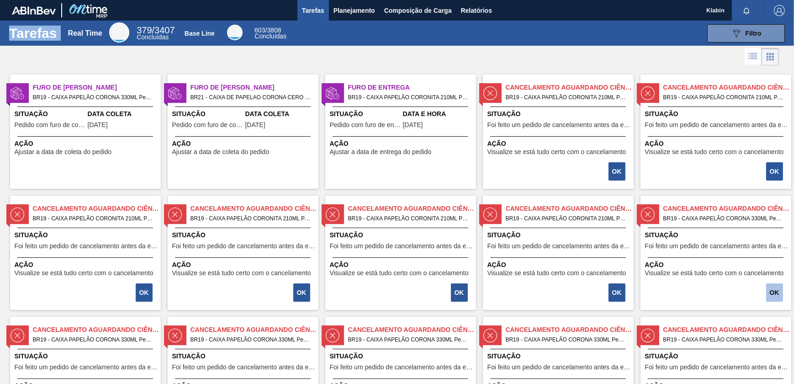
click at [776, 299] on button "OK" at bounding box center [774, 292] width 17 height 18
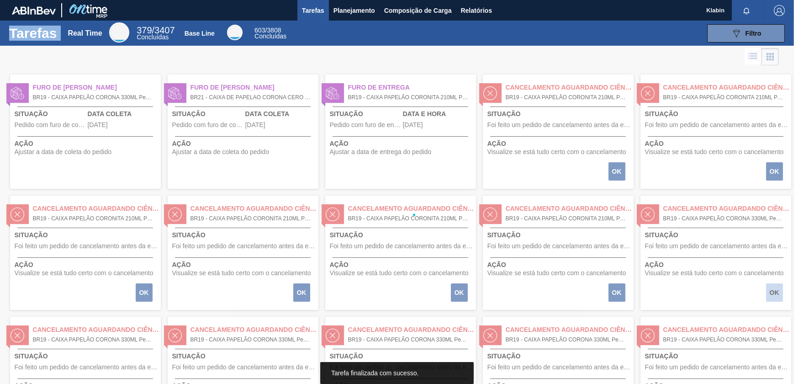
click at [776, 299] on div at bounding box center [397, 215] width 794 height 338
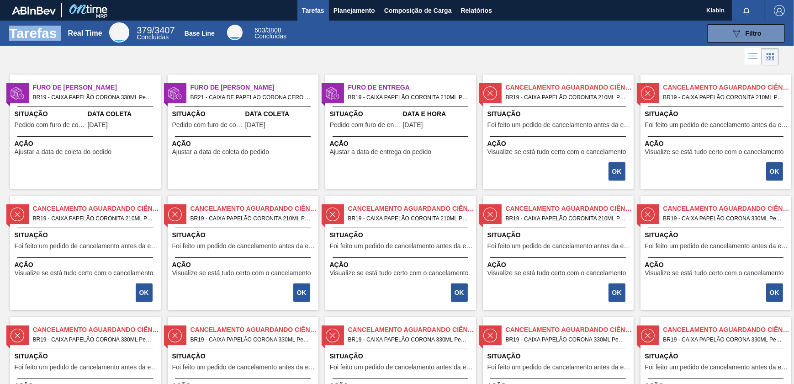
click at [776, 299] on button "OK" at bounding box center [774, 292] width 17 height 18
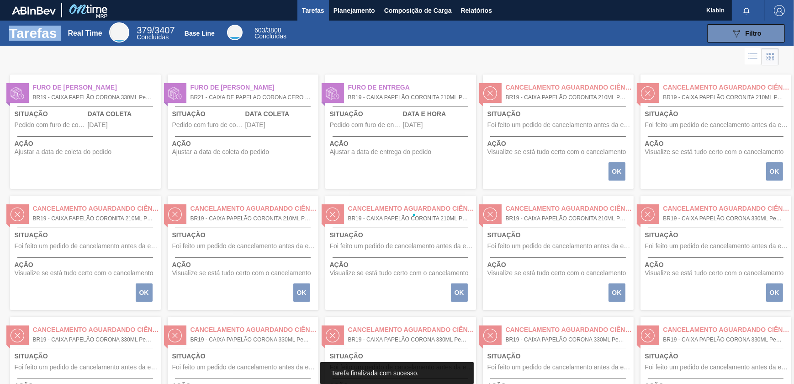
click at [776, 299] on div at bounding box center [397, 215] width 794 height 338
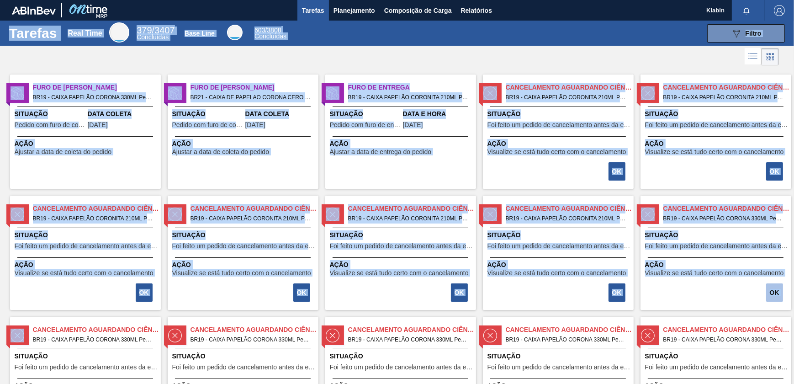
click at [776, 299] on button "OK" at bounding box center [774, 292] width 17 height 18
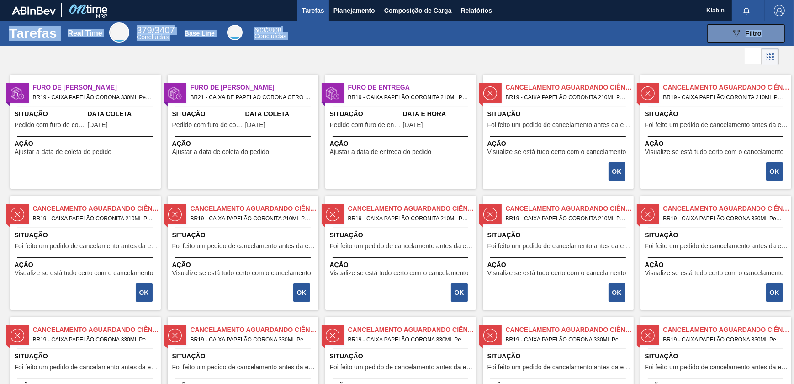
click at [776, 299] on button "OK" at bounding box center [774, 292] width 17 height 18
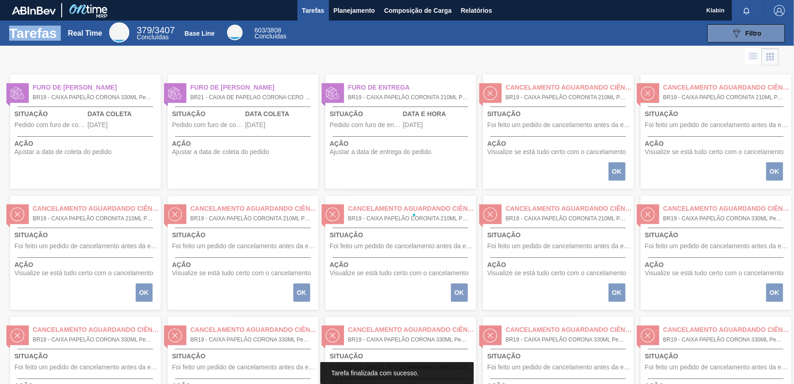
click at [776, 299] on div at bounding box center [397, 215] width 794 height 338
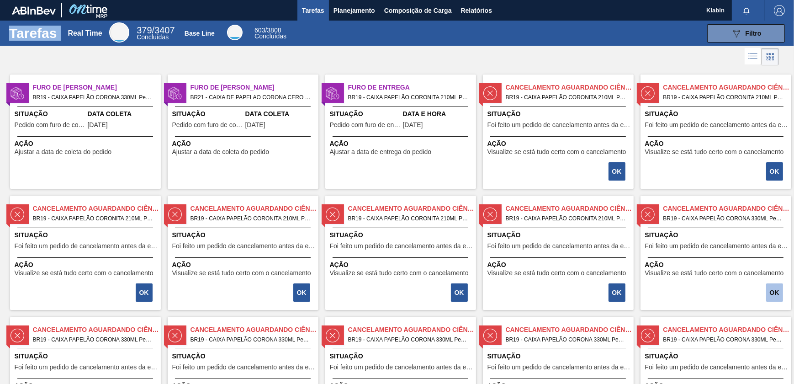
drag, startPoint x: 776, startPoint y: 299, endPoint x: 772, endPoint y: 290, distance: 10.0
click at [772, 290] on button "OK" at bounding box center [774, 292] width 17 height 18
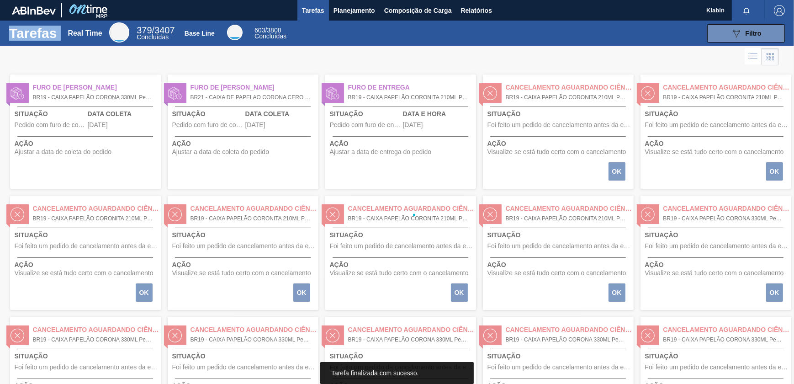
click at [772, 290] on div at bounding box center [397, 215] width 794 height 338
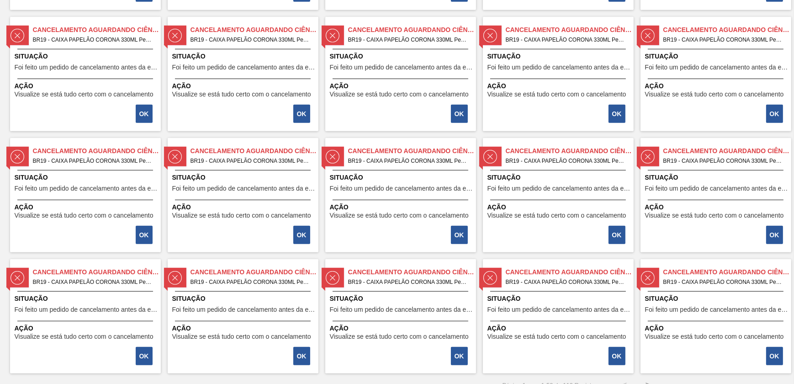
scroll to position [917, 0]
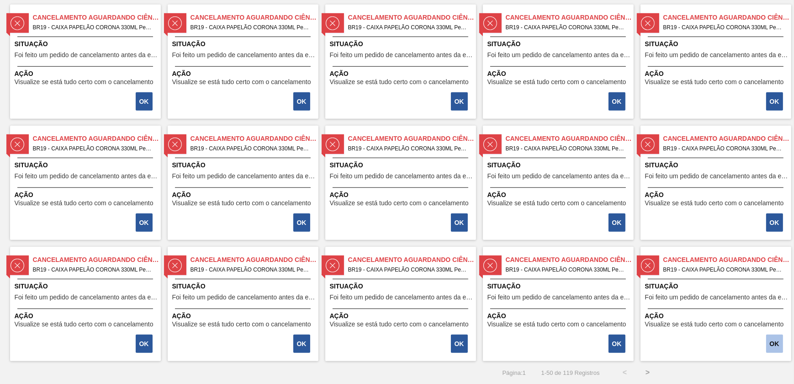
click at [776, 341] on button "OK" at bounding box center [774, 343] width 17 height 18
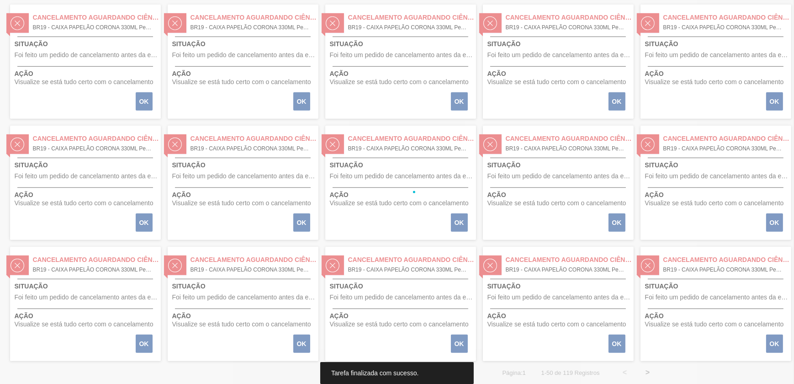
click at [776, 341] on div at bounding box center [397, 192] width 794 height 384
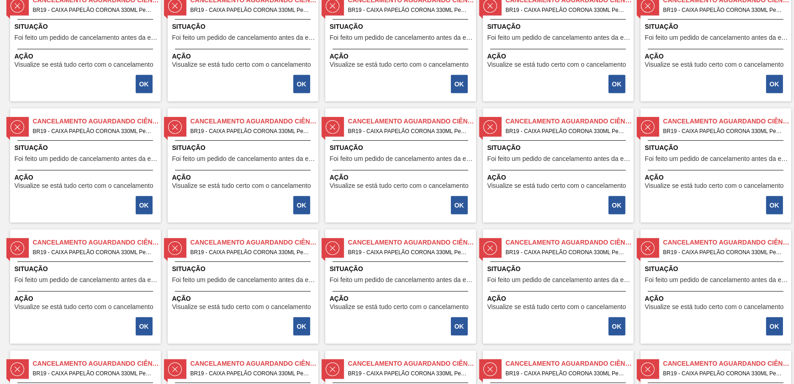
scroll to position [747, 0]
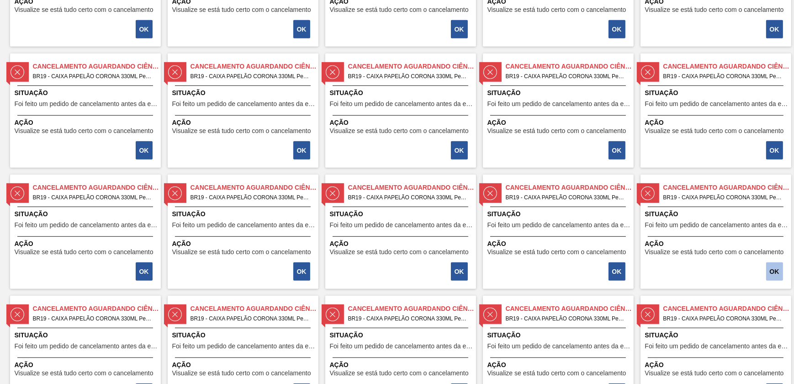
click at [774, 270] on button "OK" at bounding box center [774, 271] width 17 height 18
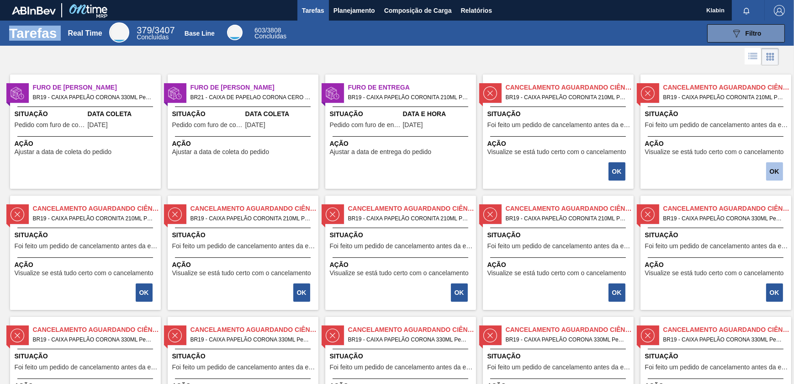
click at [774, 169] on button "OK" at bounding box center [774, 171] width 17 height 18
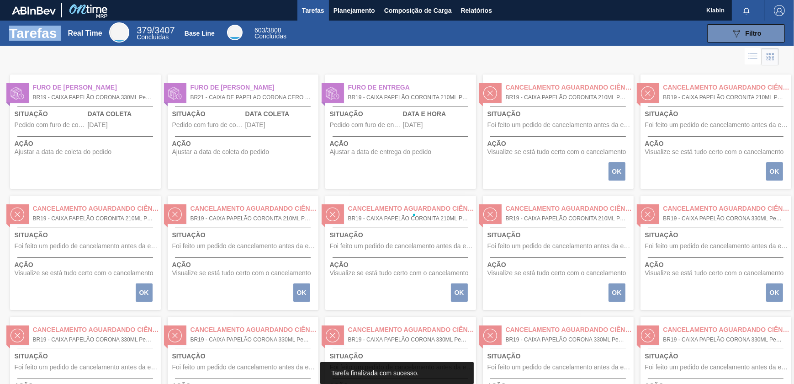
click at [774, 169] on div at bounding box center [397, 215] width 794 height 338
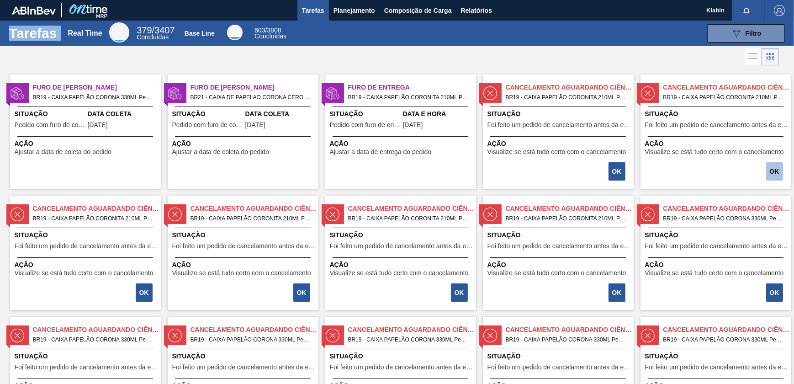
click at [774, 169] on button "OK" at bounding box center [774, 171] width 17 height 18
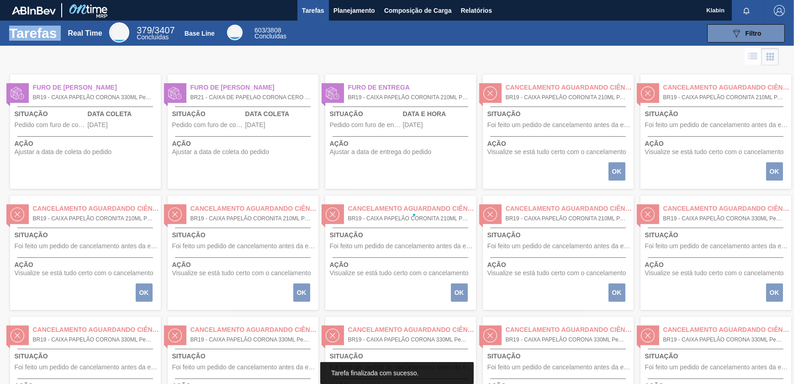
click at [774, 169] on div at bounding box center [397, 215] width 794 height 338
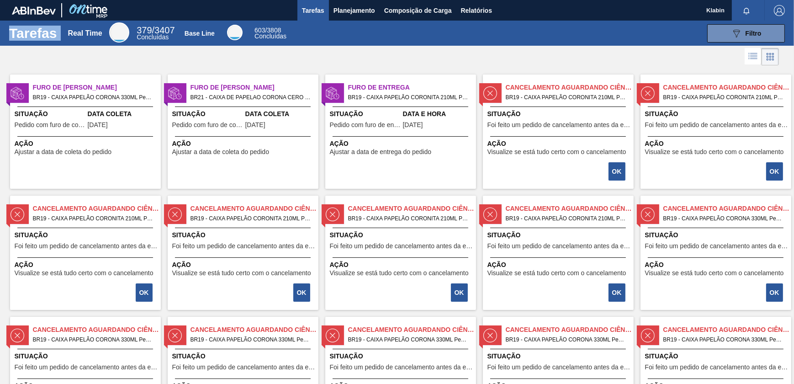
click at [774, 169] on button "OK" at bounding box center [774, 171] width 17 height 18
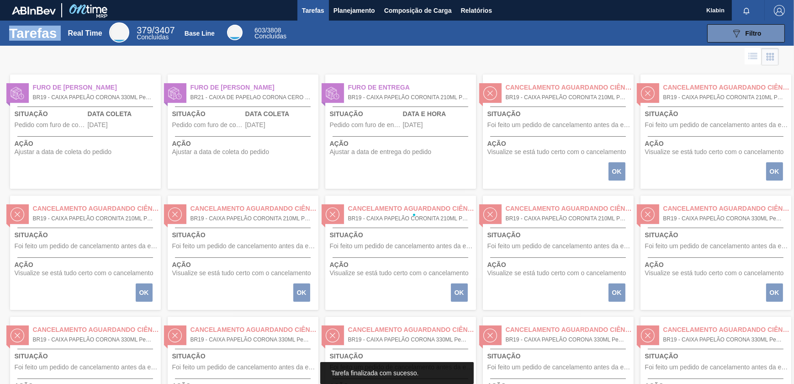
click at [774, 169] on div at bounding box center [397, 215] width 794 height 338
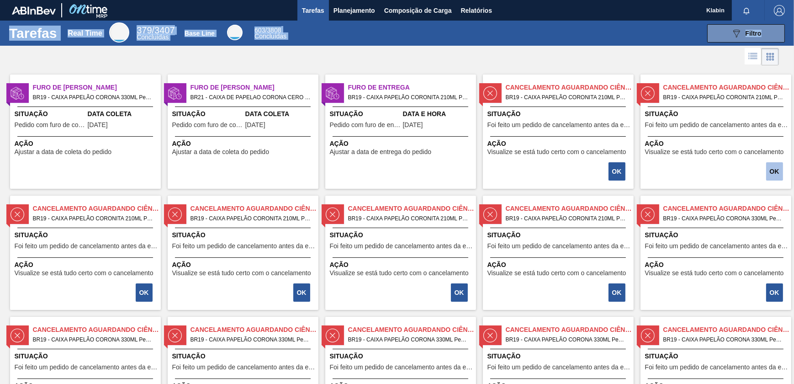
click at [774, 169] on button "OK" at bounding box center [774, 171] width 17 height 18
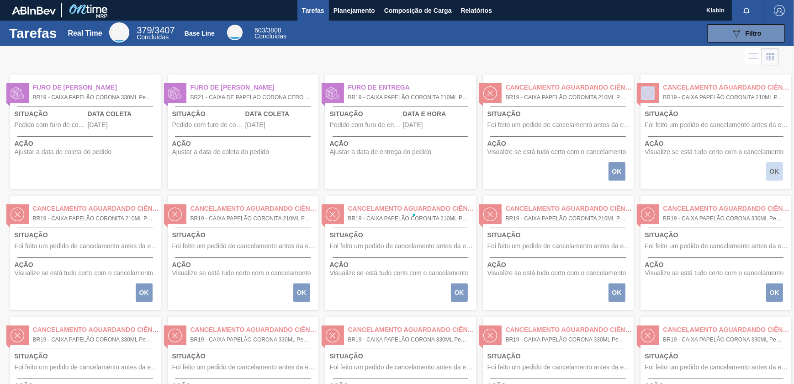
click at [774, 169] on div at bounding box center [397, 215] width 794 height 338
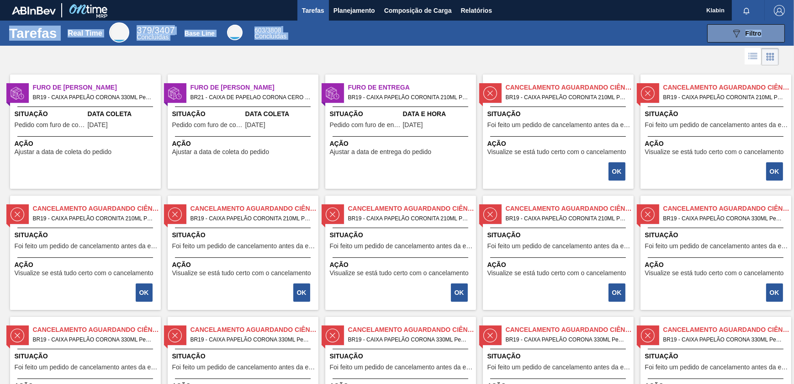
click at [774, 169] on button "OK" at bounding box center [774, 171] width 17 height 18
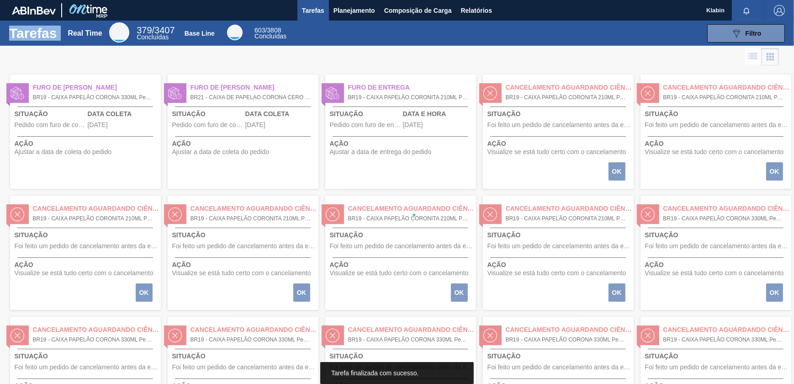
click at [774, 169] on div at bounding box center [397, 215] width 794 height 338
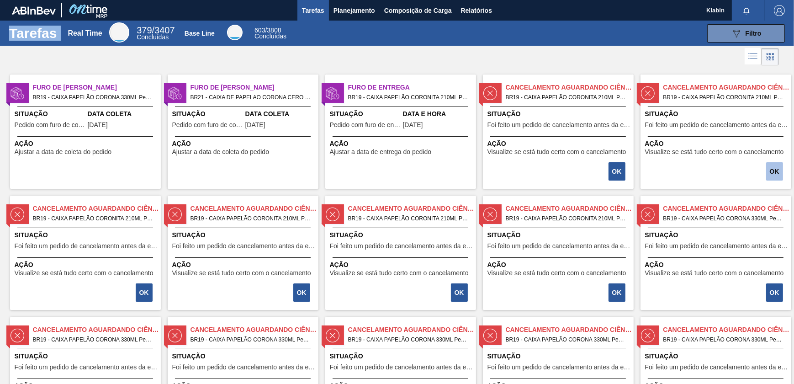
click at [774, 169] on button "OK" at bounding box center [774, 171] width 17 height 18
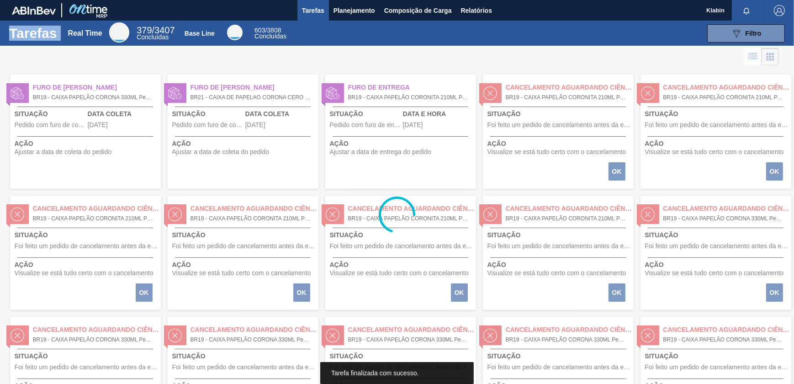
click at [774, 169] on div at bounding box center [397, 215] width 794 height 338
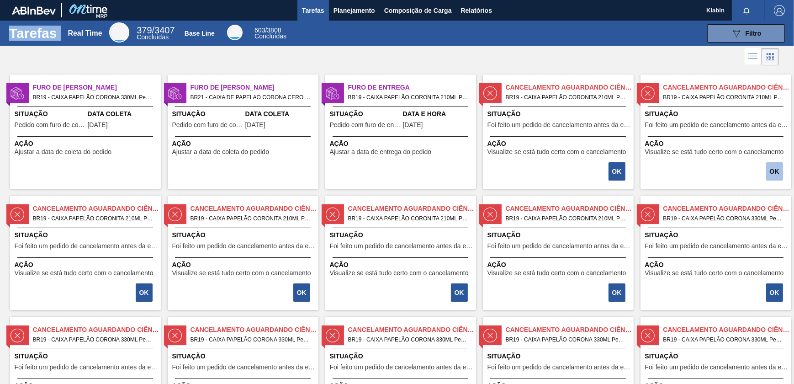
click at [774, 169] on button "OK" at bounding box center [774, 171] width 17 height 18
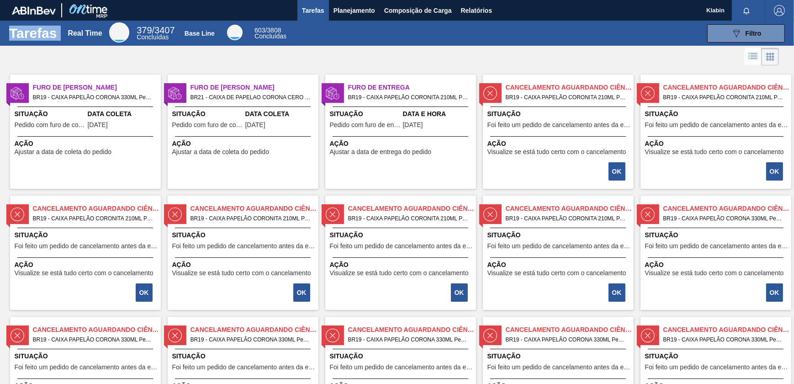
click at [774, 169] on button "OK" at bounding box center [774, 171] width 17 height 18
